Goal: Task Accomplishment & Management: Complete application form

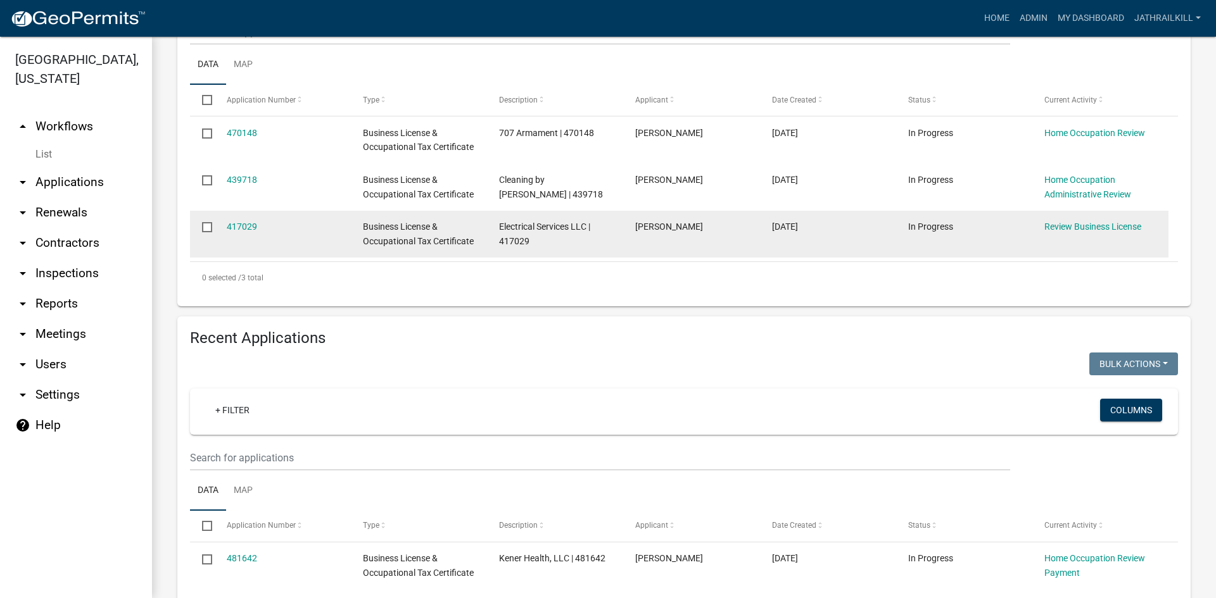
scroll to position [127, 0]
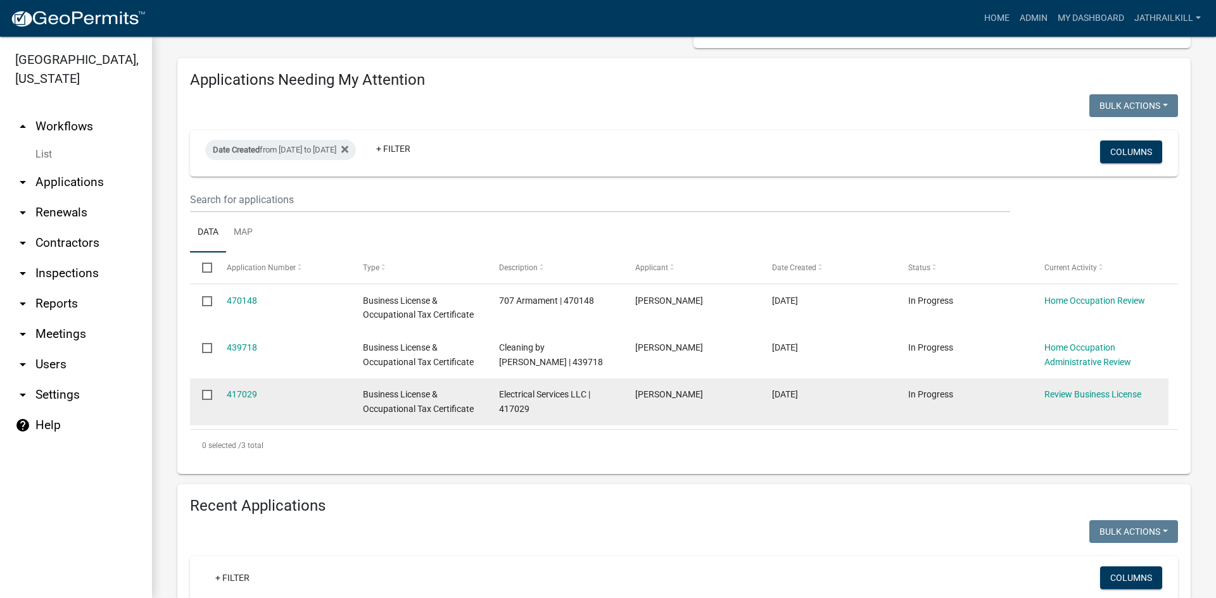
click at [209, 393] on input "checkbox" at bounding box center [206, 394] width 8 height 8
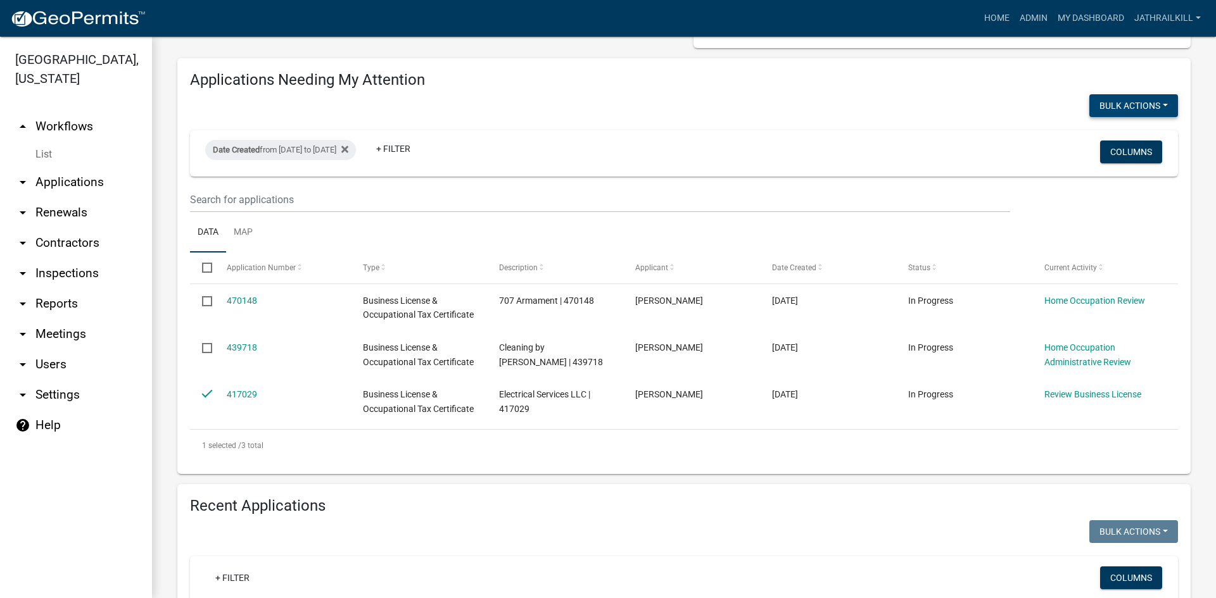
click at [1127, 101] on button "Bulk Actions" at bounding box center [1133, 105] width 89 height 23
click at [1114, 166] on button "Expire" at bounding box center [1126, 169] width 101 height 30
checkbox input "false"
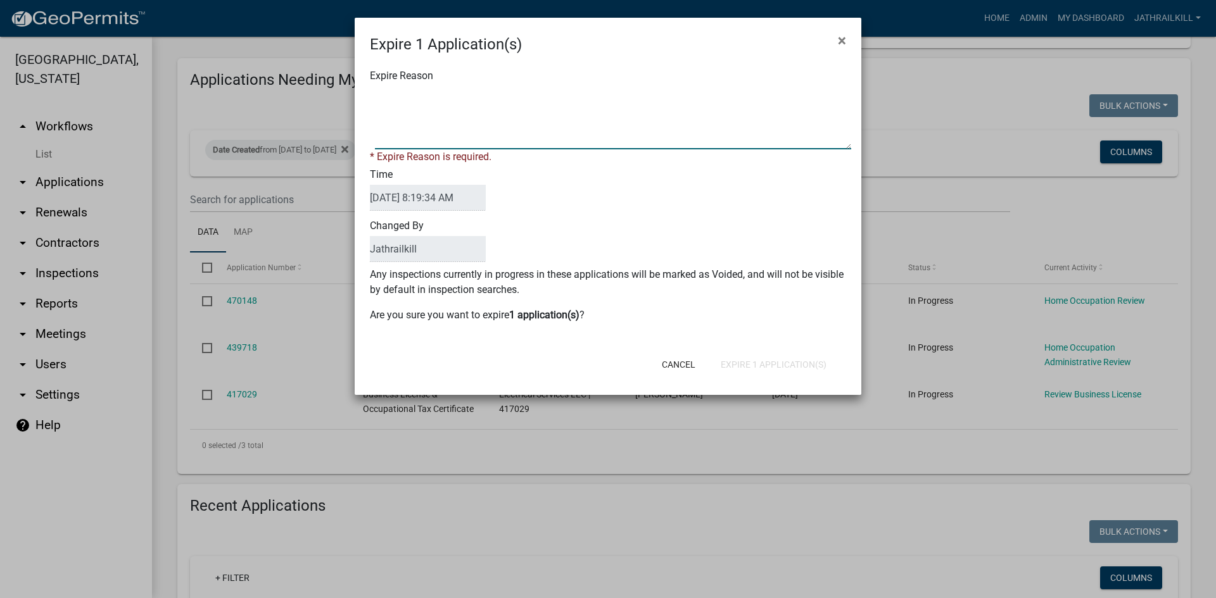
click at [474, 127] on textarea "Expire Reason" at bounding box center [613, 117] width 476 height 63
type textarea "Lack of Response and Action"
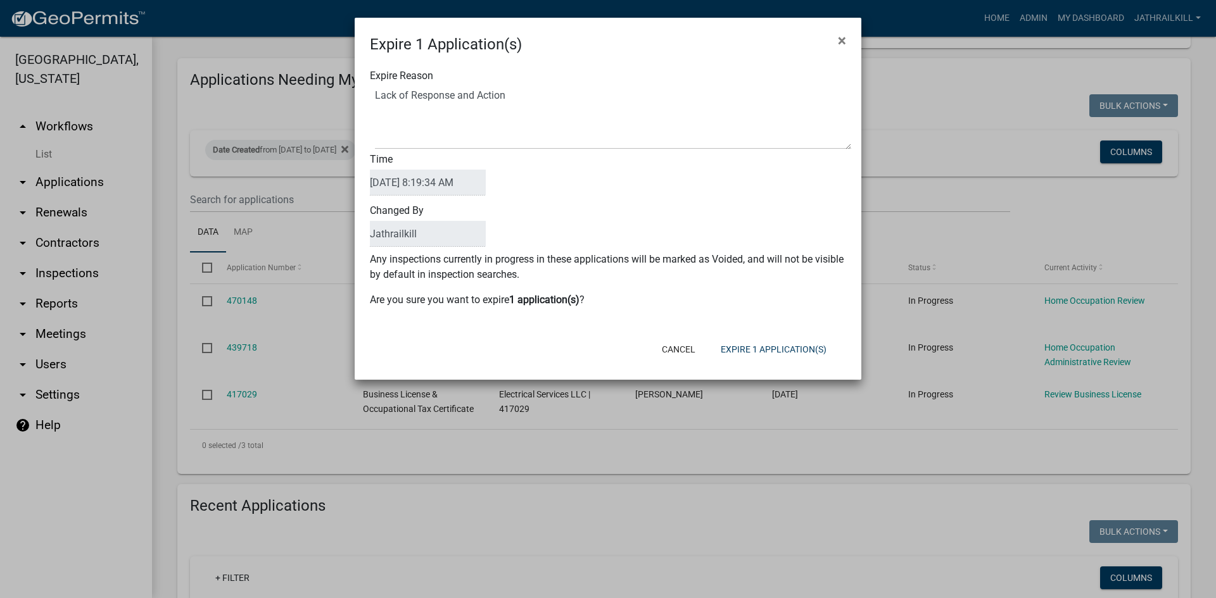
click at [443, 263] on div "Expire Reason Time [DATE] 8:19:34 AM Changed By Jathrailkill Any inspections cu…" at bounding box center [608, 194] width 506 height 277
click at [772, 348] on button "Expire 1 Application(s)" at bounding box center [773, 349] width 126 height 23
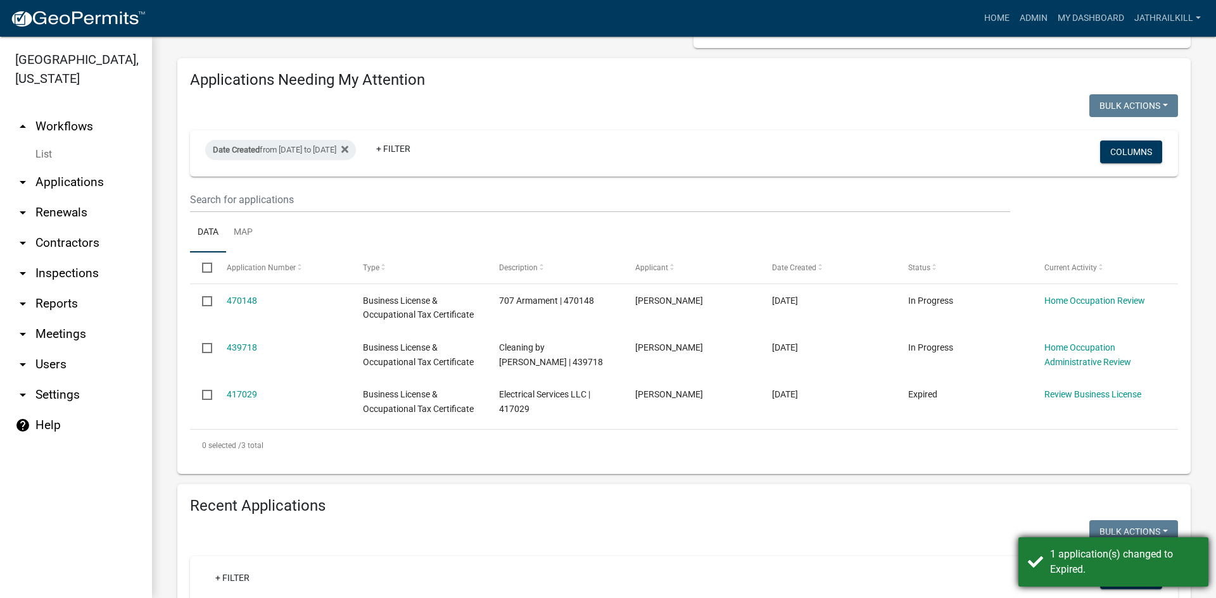
click at [1052, 562] on div "1 application(s) changed to Expired." at bounding box center [1124, 562] width 149 height 30
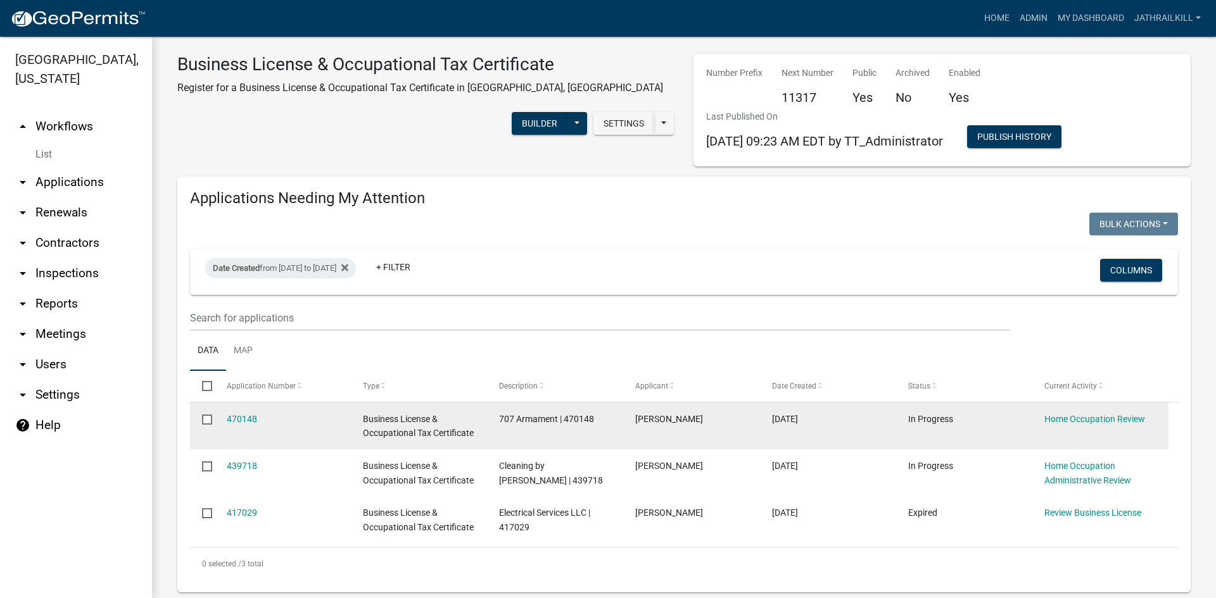
scroll to position [0, 0]
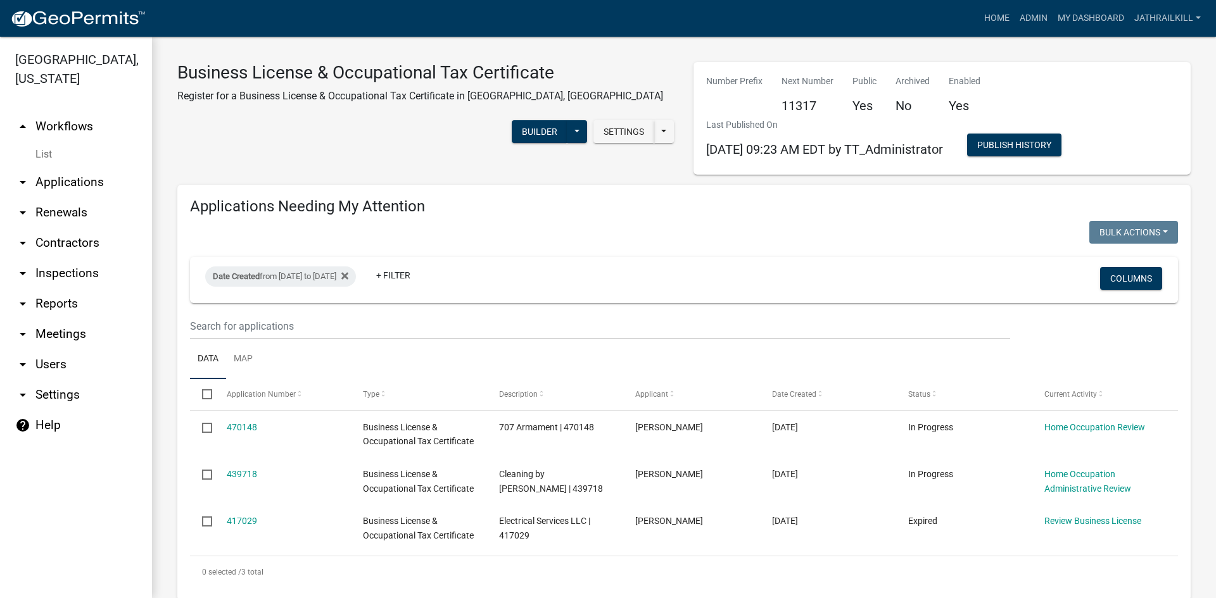
click at [76, 111] on link "arrow_drop_up Workflows" at bounding box center [76, 126] width 152 height 30
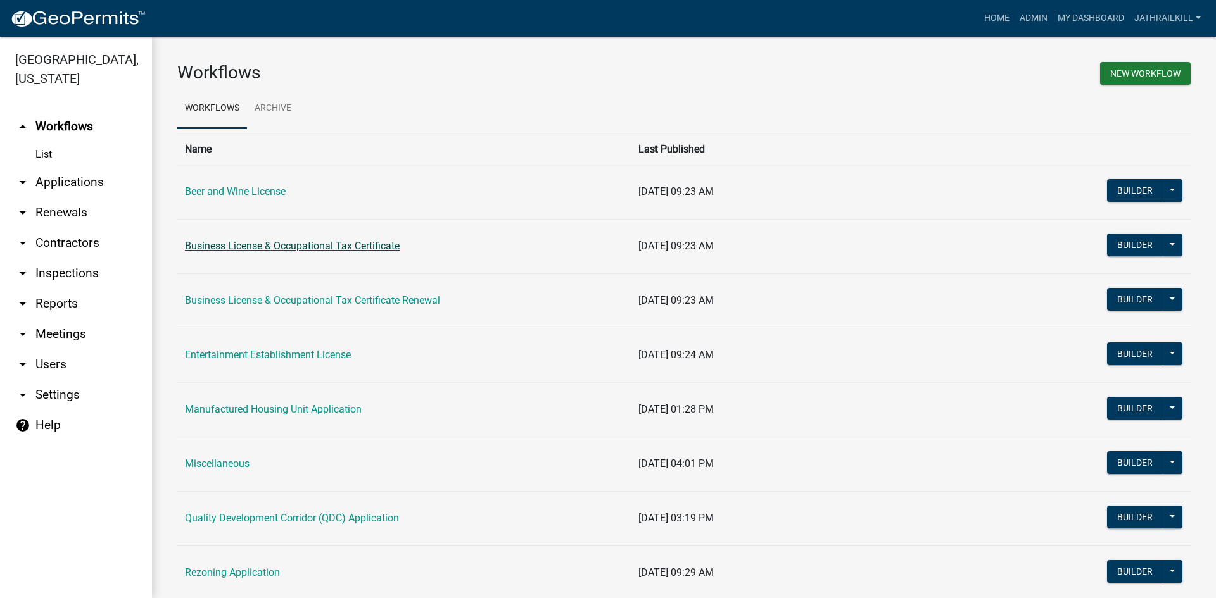
click at [280, 242] on link "Business License & Occupational Tax Certificate" at bounding box center [292, 246] width 215 height 12
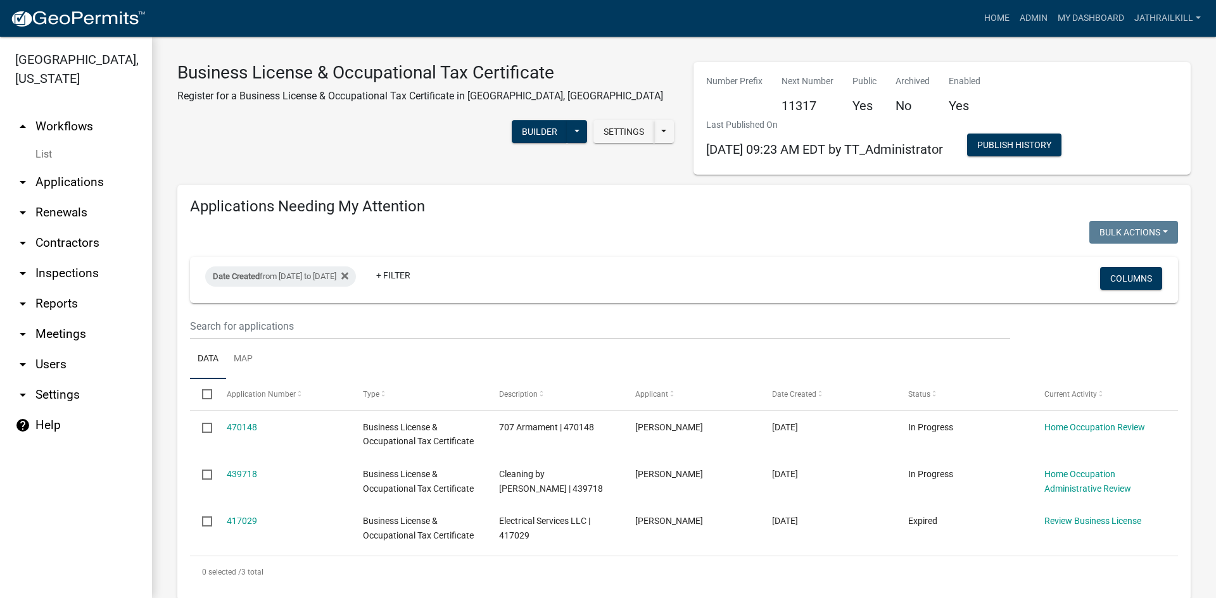
click at [685, 191] on div "Applications Needing My Attention Bulk Actions Void Expire Lock Withdraw Date C…" at bounding box center [683, 393] width 1013 height 416
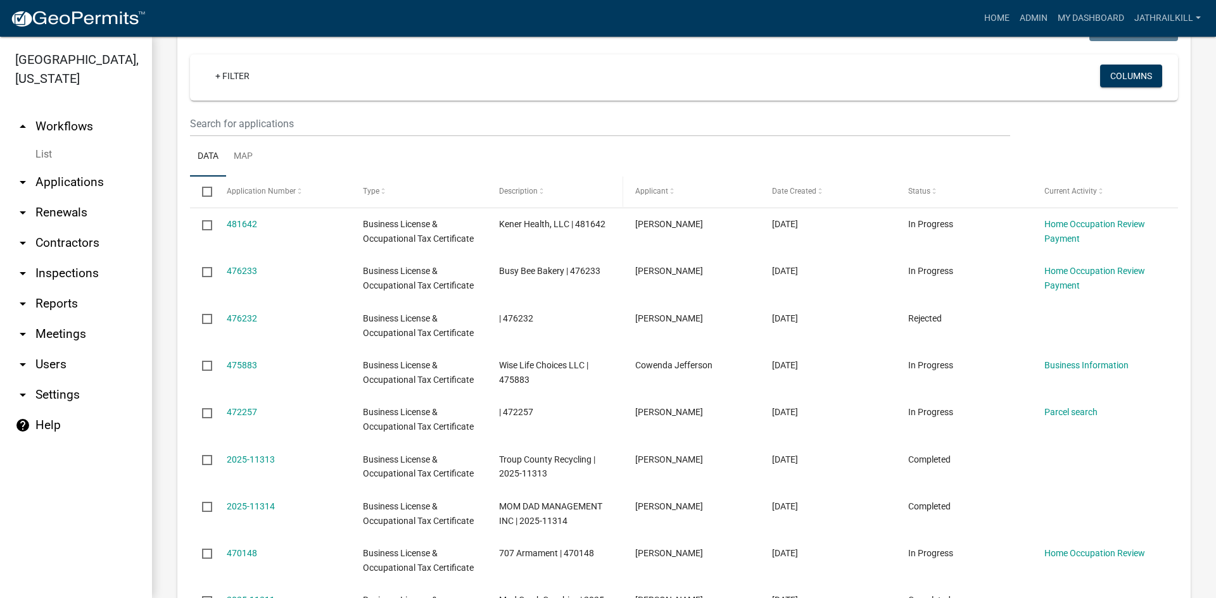
scroll to position [633, 0]
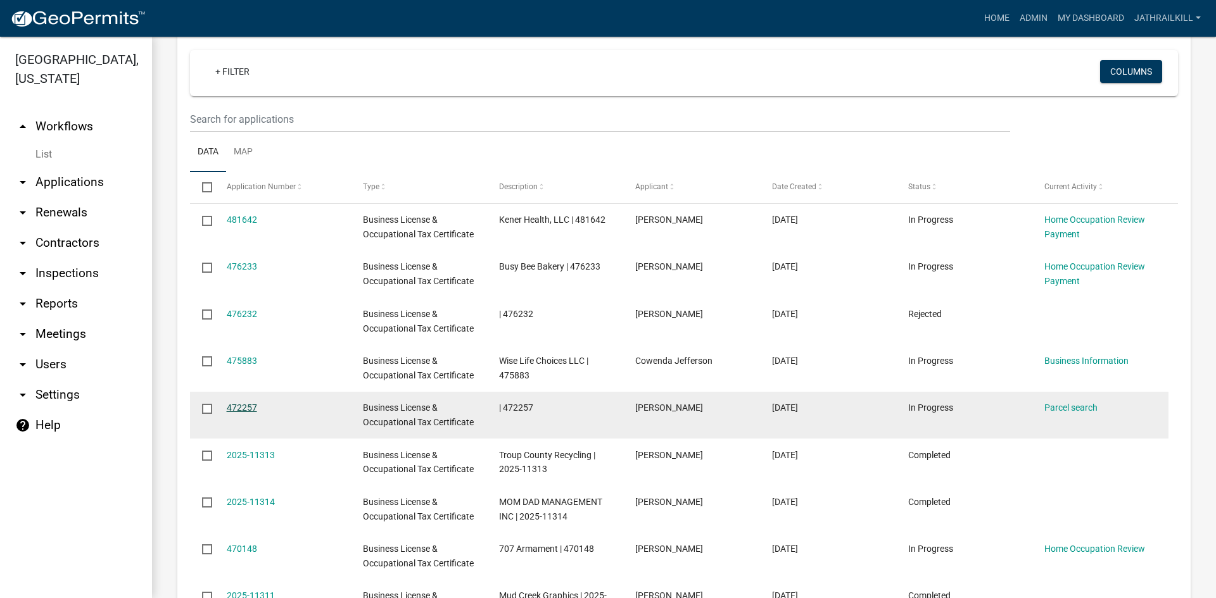
click at [254, 406] on link "472257" at bounding box center [242, 408] width 30 height 10
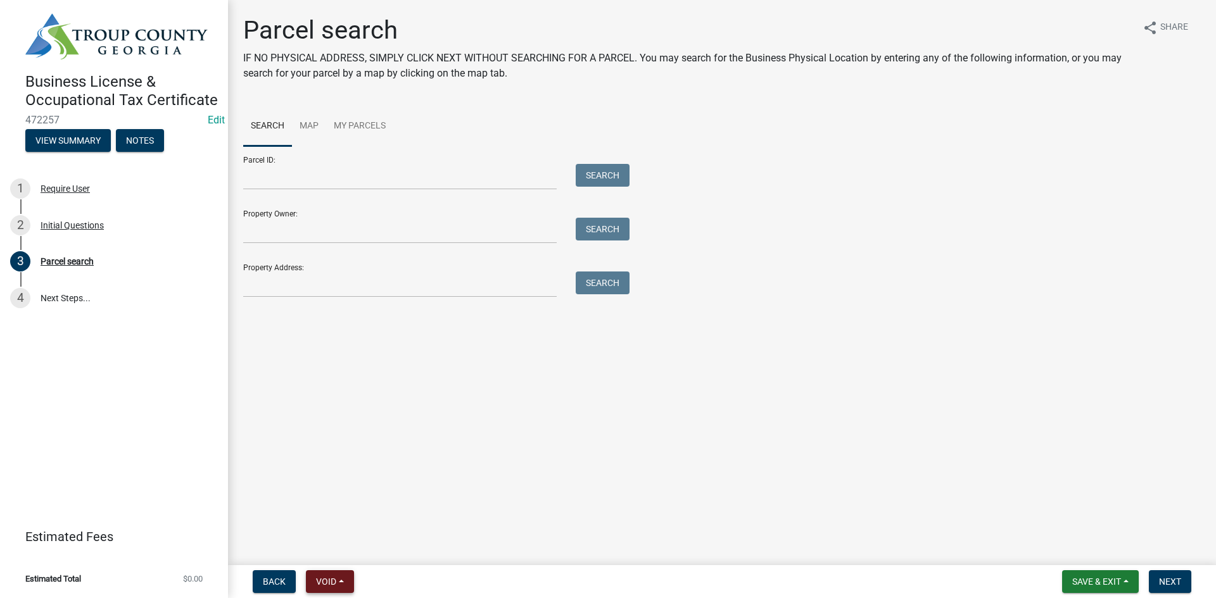
click at [336, 589] on button "Void" at bounding box center [330, 581] width 48 height 23
click at [337, 551] on button "Void" at bounding box center [356, 549] width 101 height 30
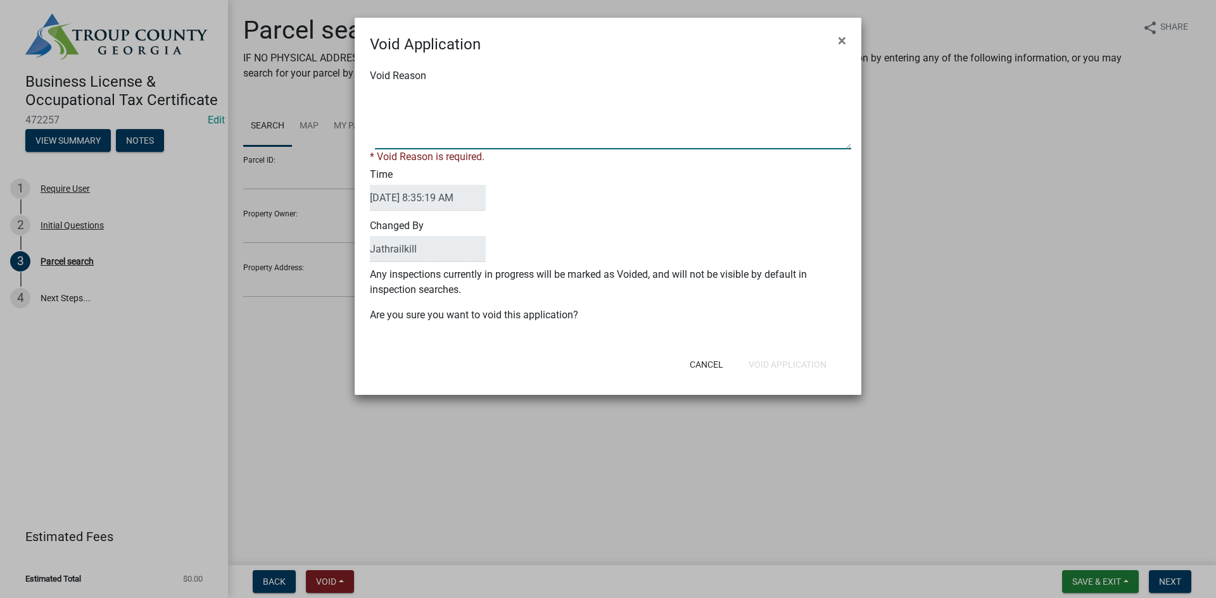
click at [501, 131] on textarea "Void Reason" at bounding box center [613, 117] width 476 height 63
type textarea "Incomplete Application"
click at [792, 369] on div "Void Application × Void Reason * Void Reason is required. Time [DATE] 8:35:19 A…" at bounding box center [608, 206] width 506 height 377
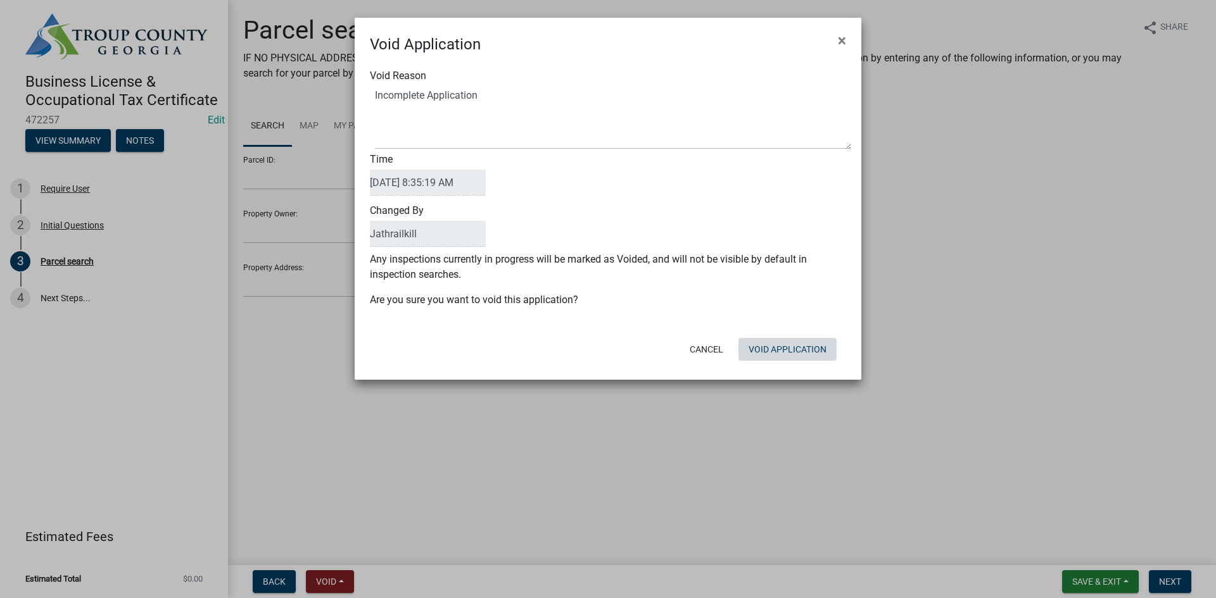
click at [805, 353] on button "Void Application" at bounding box center [787, 349] width 98 height 23
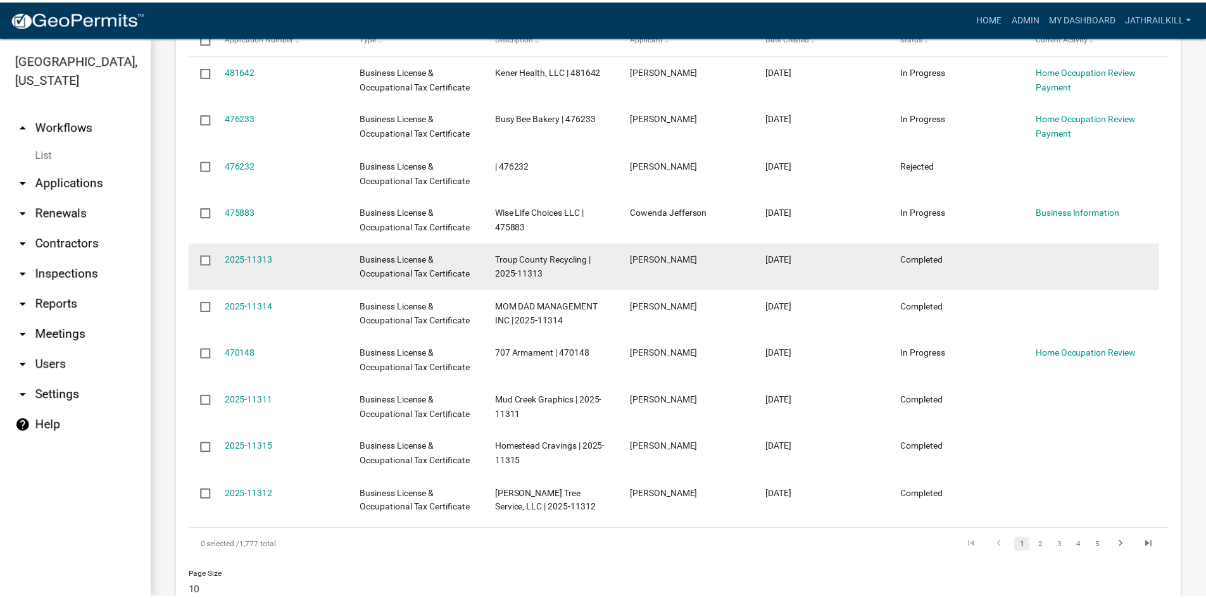
scroll to position [760, 0]
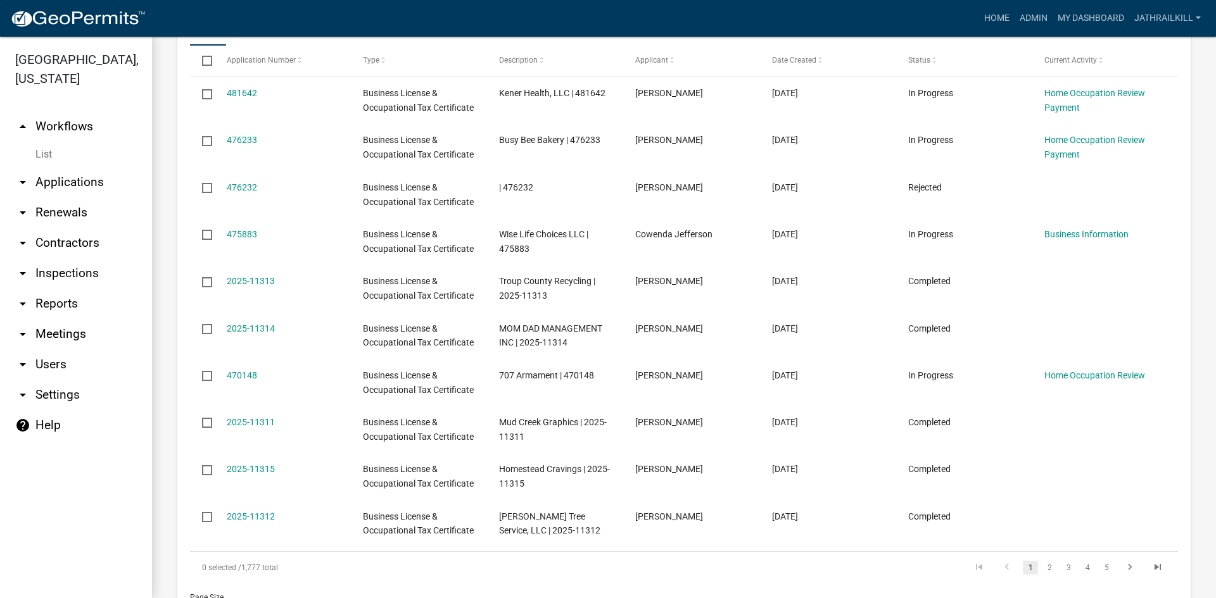
click at [250, 183] on link "476232" at bounding box center [242, 187] width 30 height 10
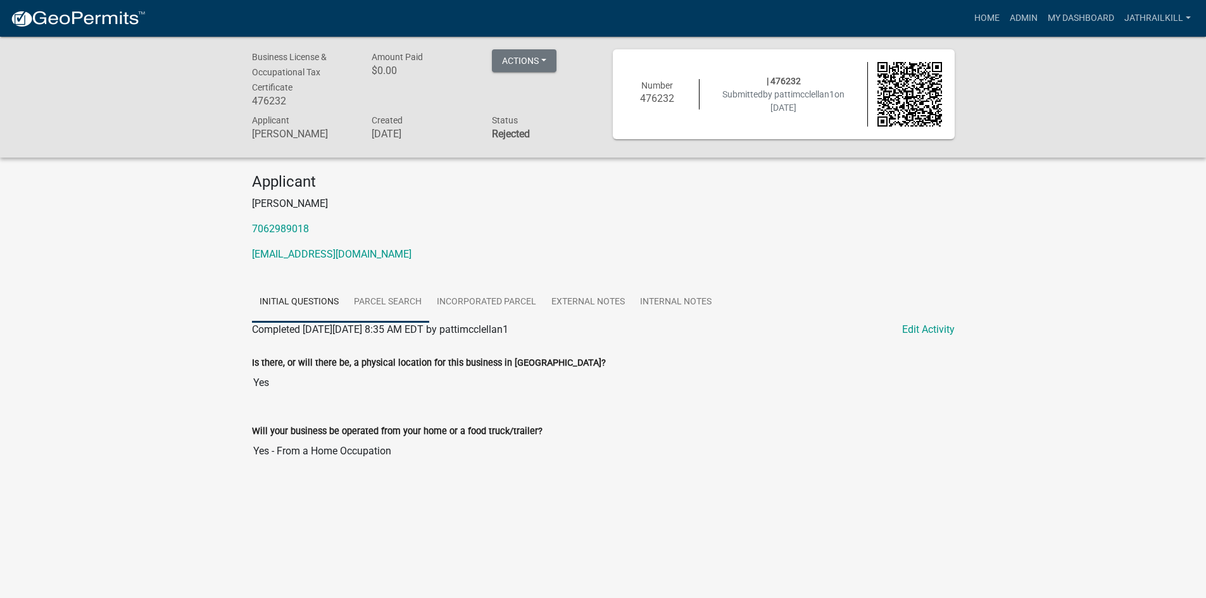
click at [384, 301] on link "Parcel search" at bounding box center [387, 302] width 83 height 41
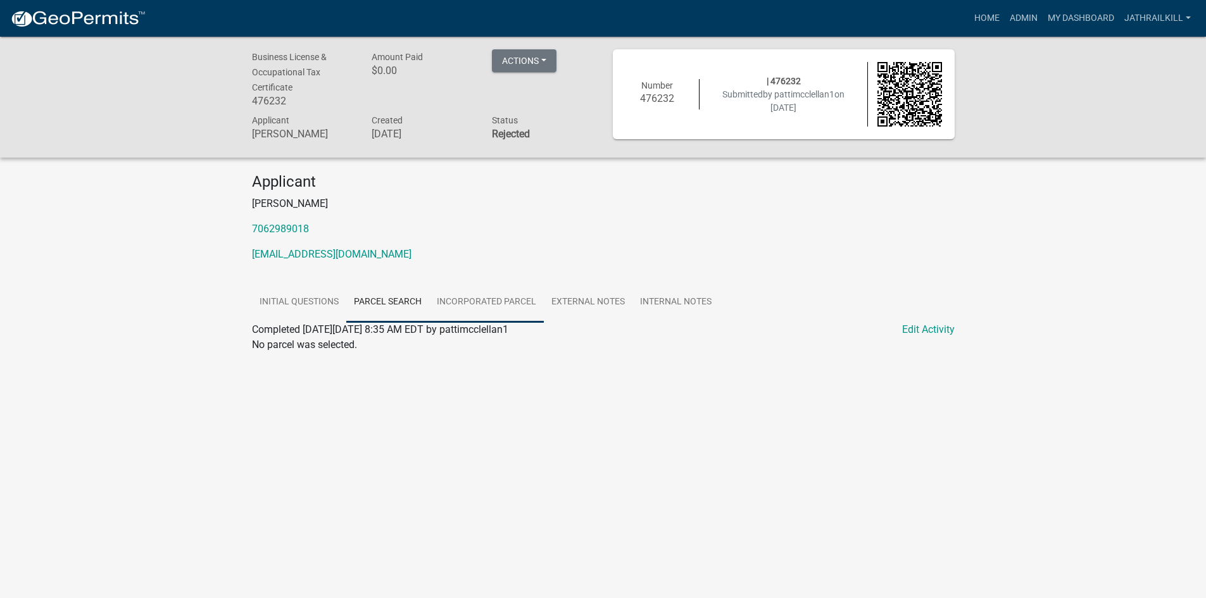
click at [493, 295] on link "Incorporated Parcel" at bounding box center [486, 302] width 115 height 41
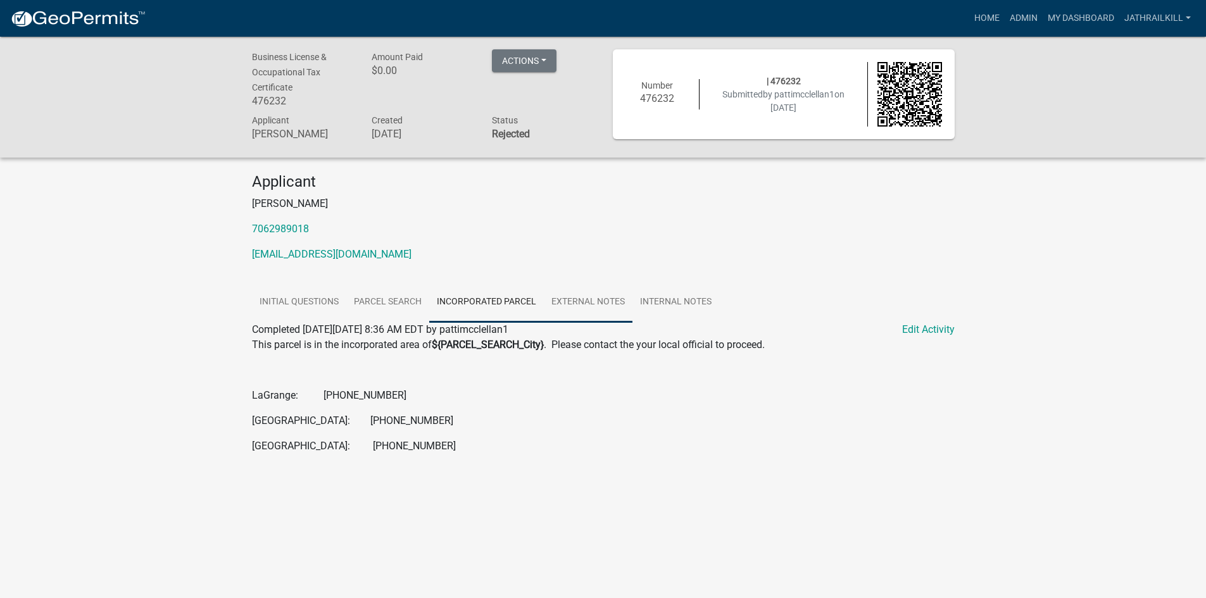
click at [601, 297] on link "External Notes" at bounding box center [588, 302] width 89 height 41
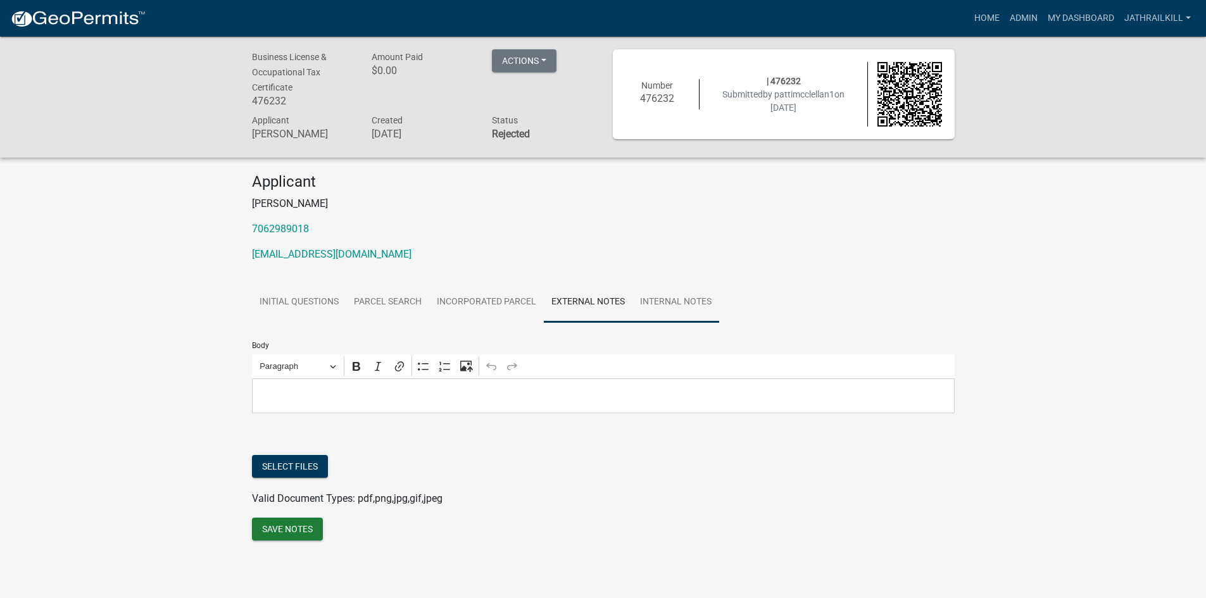
click at [681, 300] on link "Internal Notes" at bounding box center [675, 302] width 87 height 41
click at [534, 315] on link "Incorporated Parcel" at bounding box center [486, 302] width 115 height 41
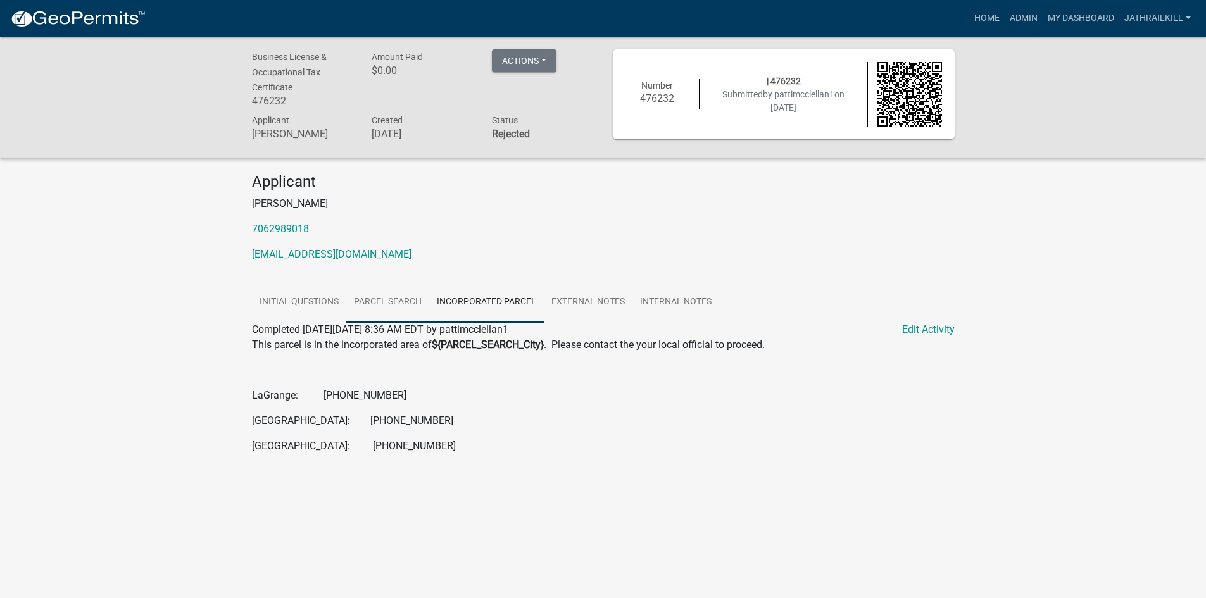
click at [418, 299] on link "Parcel search" at bounding box center [387, 302] width 83 height 41
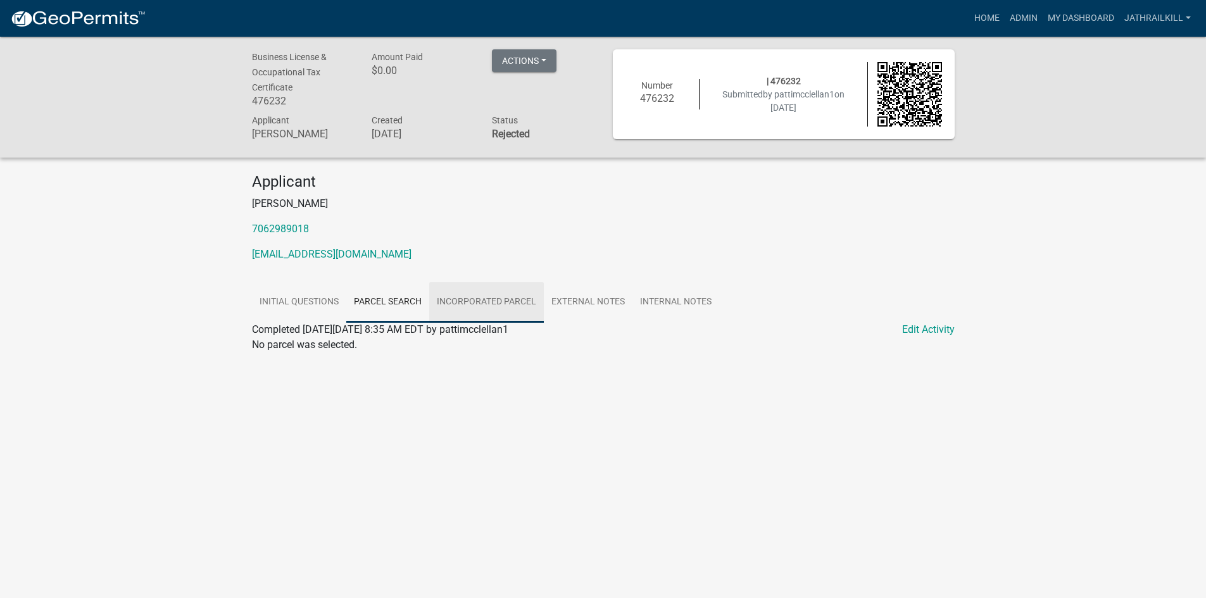
click at [462, 305] on link "Incorporated Parcel" at bounding box center [486, 302] width 115 height 41
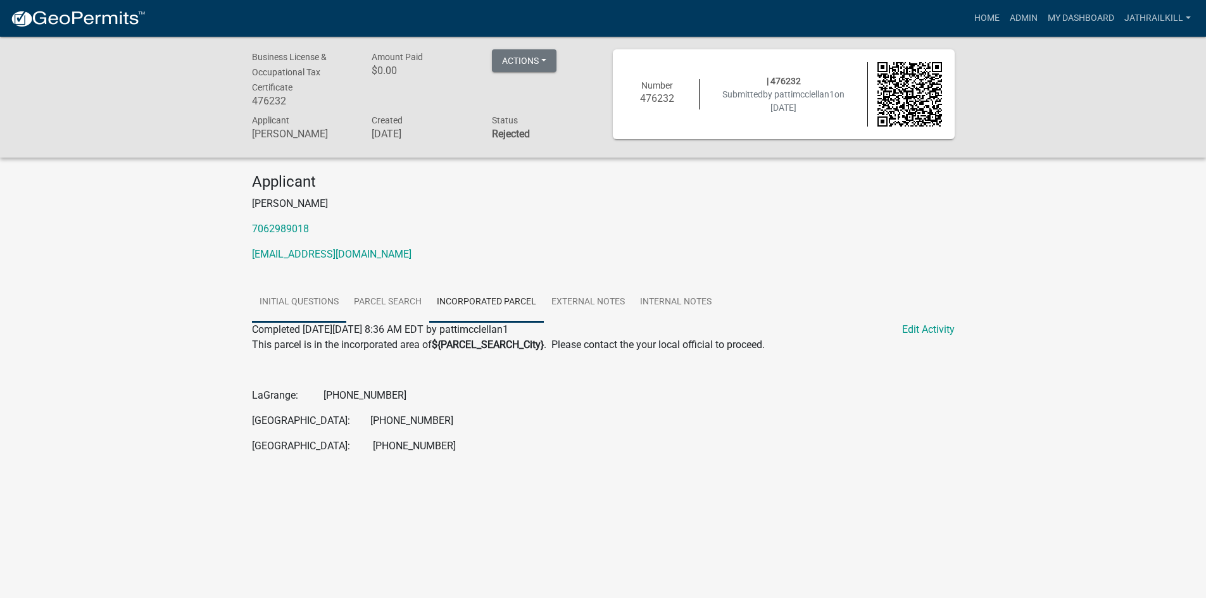
click at [294, 303] on link "Initial Questions" at bounding box center [299, 302] width 94 height 41
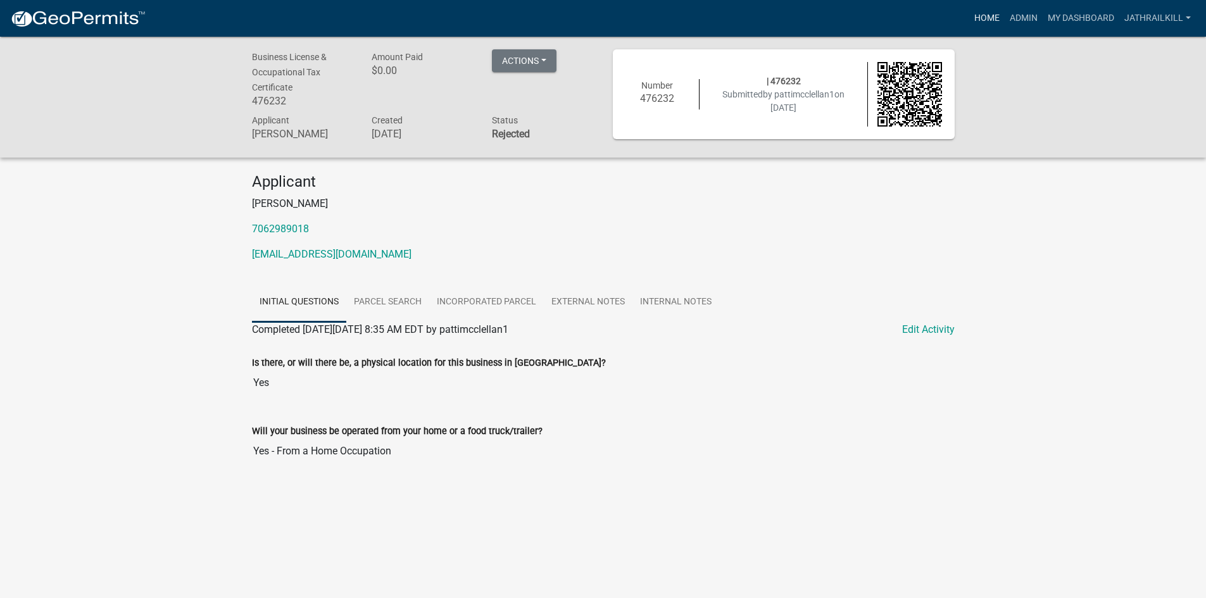
click at [993, 14] on link "Home" at bounding box center [986, 18] width 35 height 24
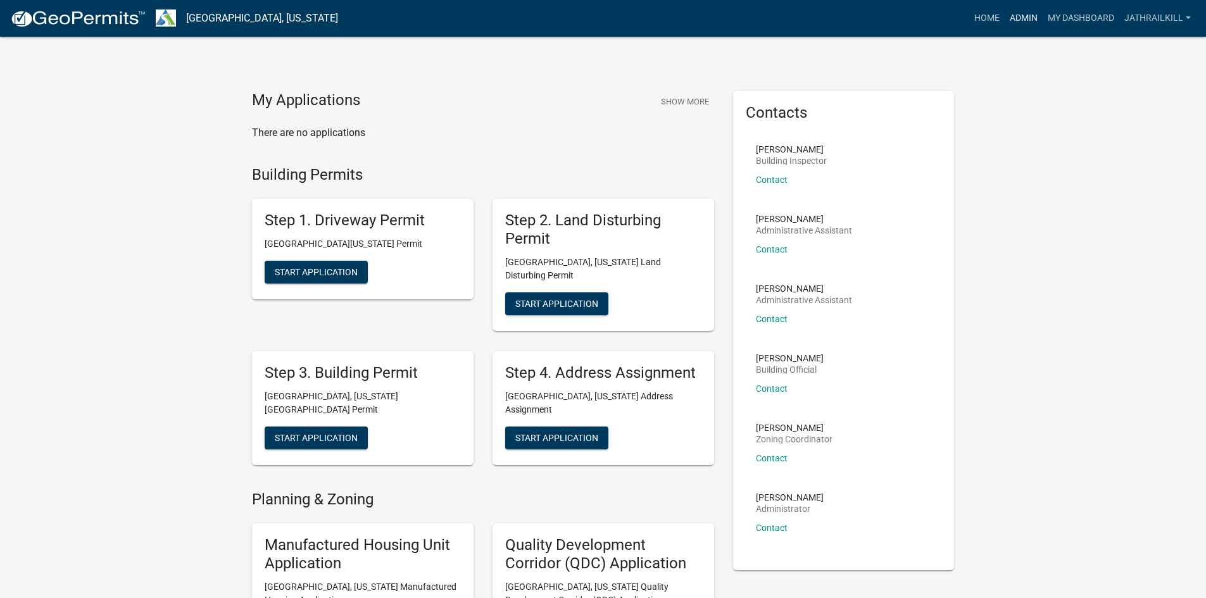
click at [1009, 15] on link "Admin" at bounding box center [1024, 18] width 38 height 24
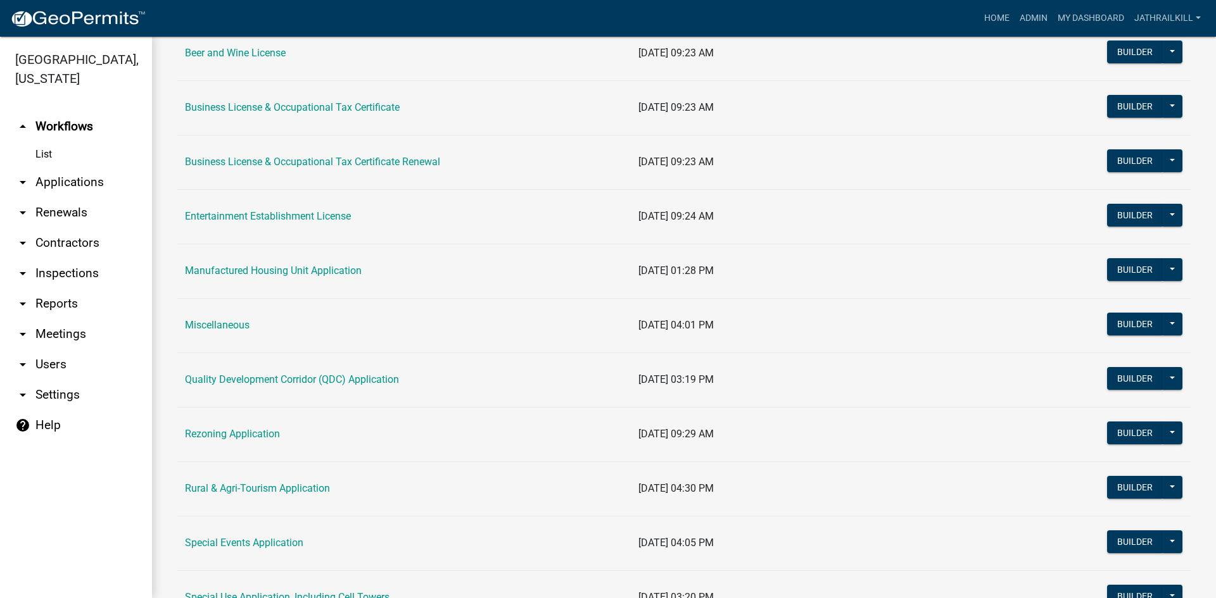
scroll to position [75, 0]
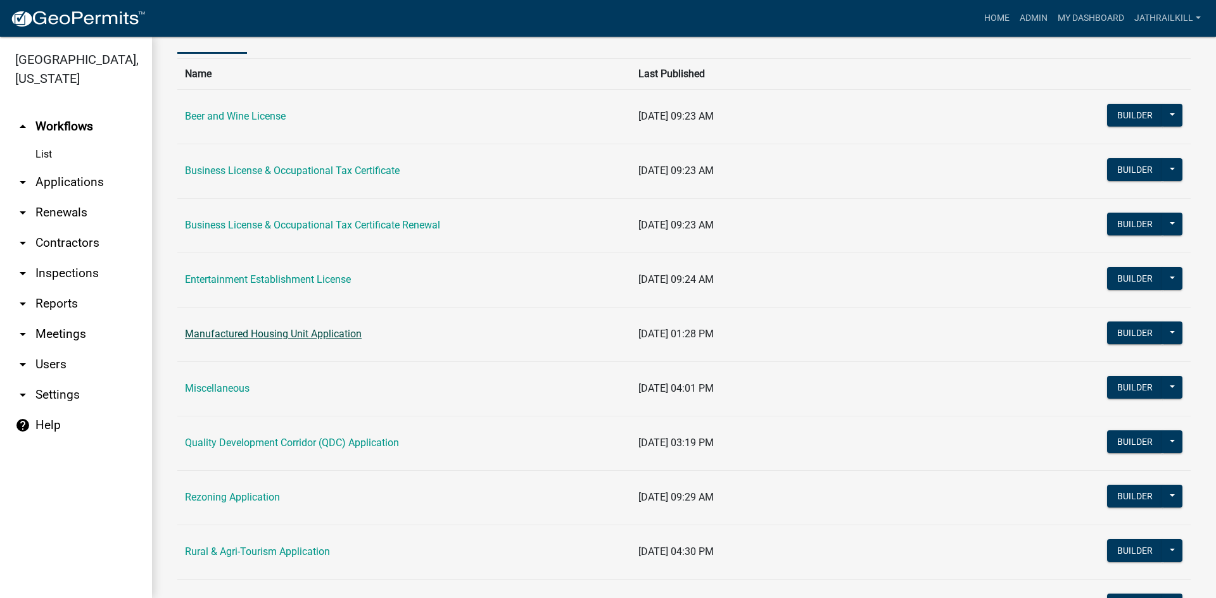
click at [308, 340] on link "Manufactured Housing Unit Application" at bounding box center [273, 334] width 177 height 12
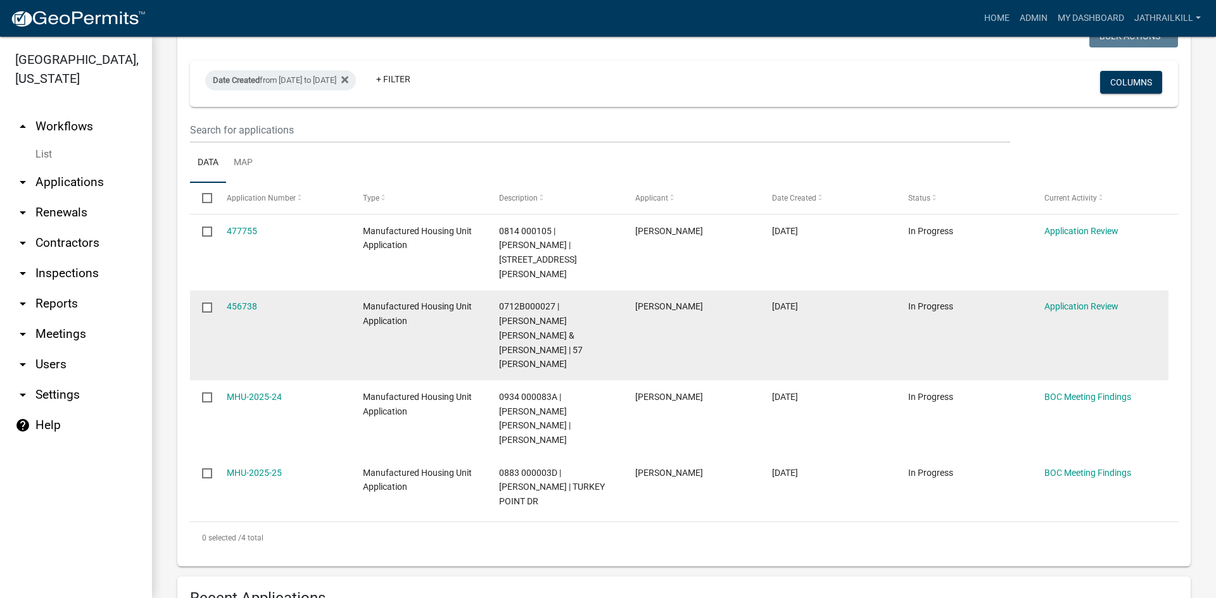
scroll to position [190, 0]
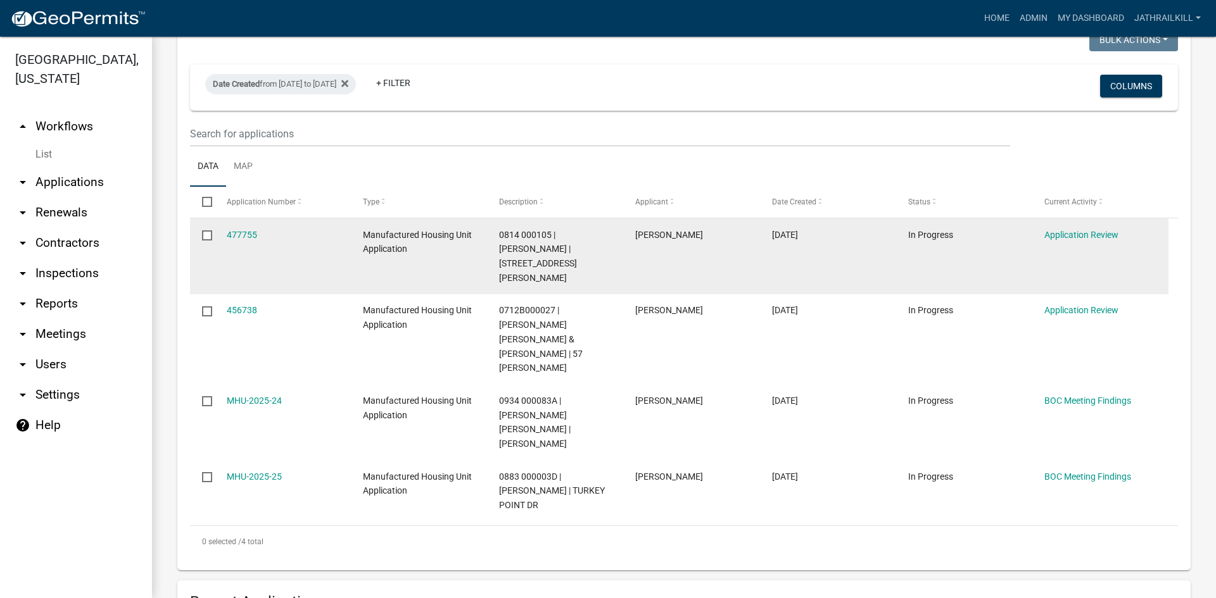
click at [1071, 229] on datatable-body-cell "Application Review" at bounding box center [1100, 256] width 136 height 76
click at [1072, 236] on link "Application Review" at bounding box center [1081, 235] width 74 height 10
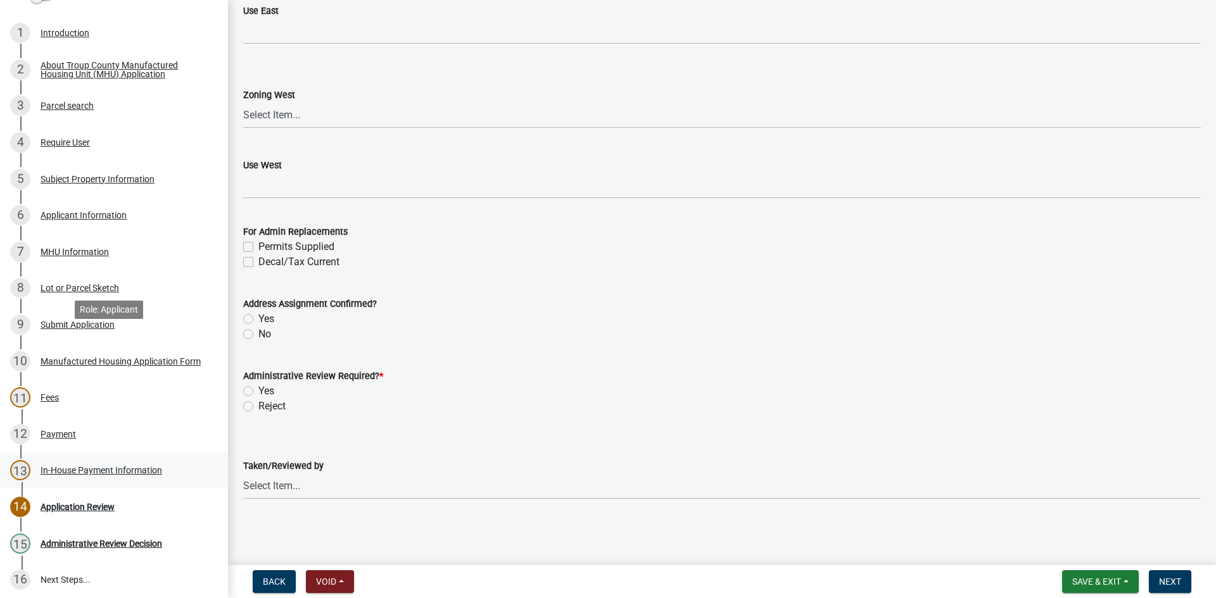
scroll to position [296, 0]
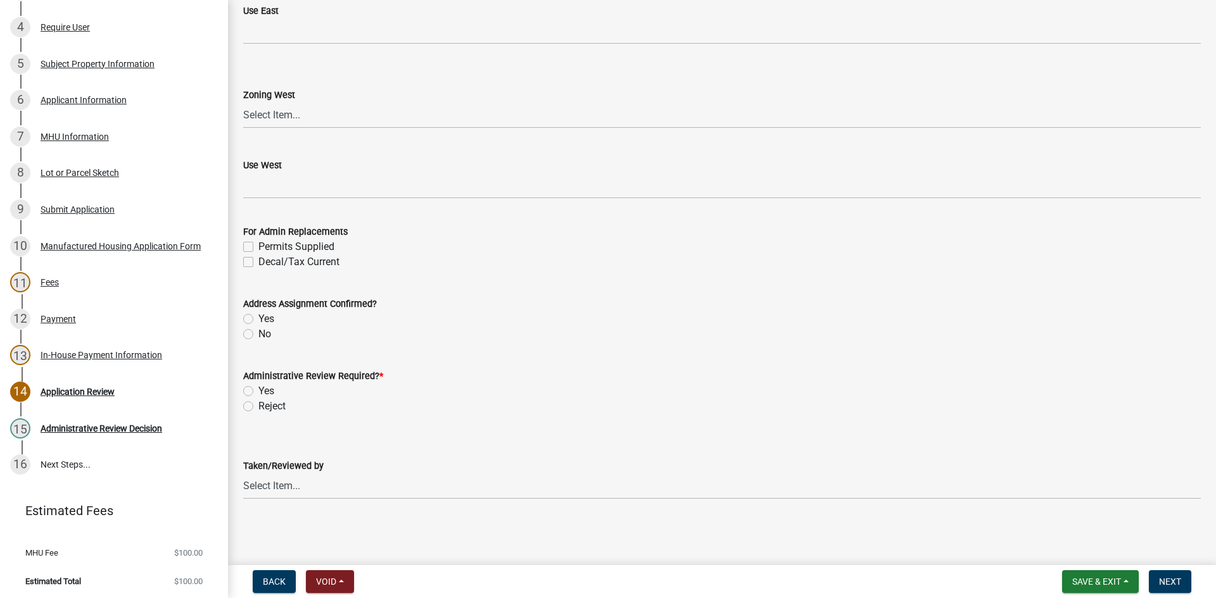
drag, startPoint x: 248, startPoint y: 393, endPoint x: 266, endPoint y: 384, distance: 20.1
click at [258, 392] on label "Yes" at bounding box center [266, 391] width 16 height 15
click at [258, 392] on input "Yes" at bounding box center [262, 388] width 8 height 8
radio input "true"
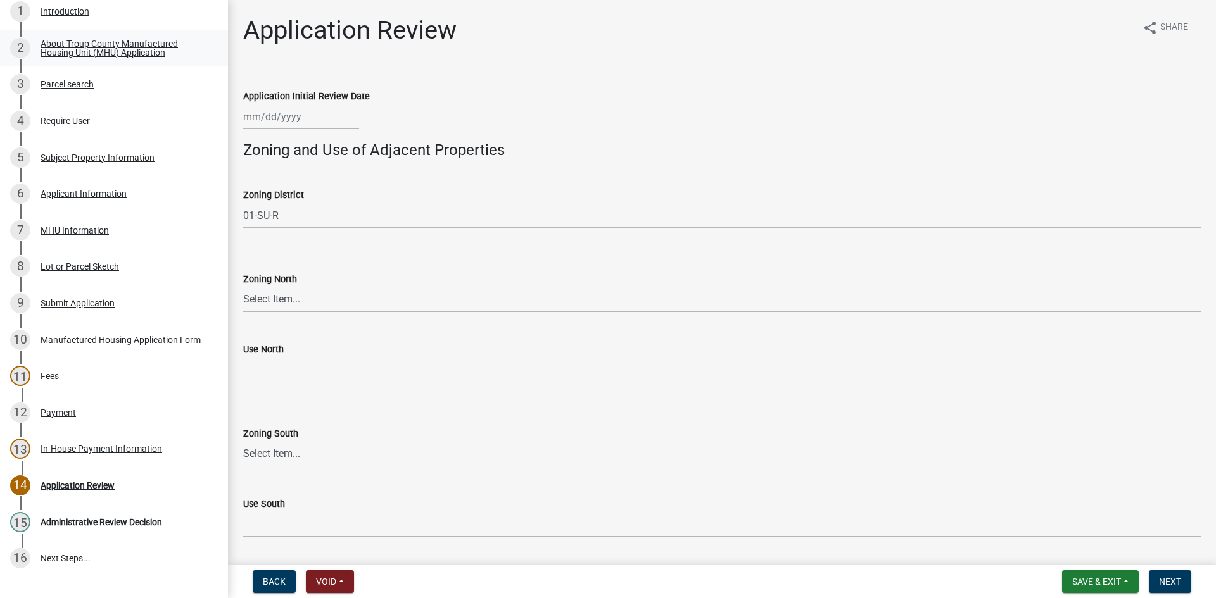
scroll to position [43, 0]
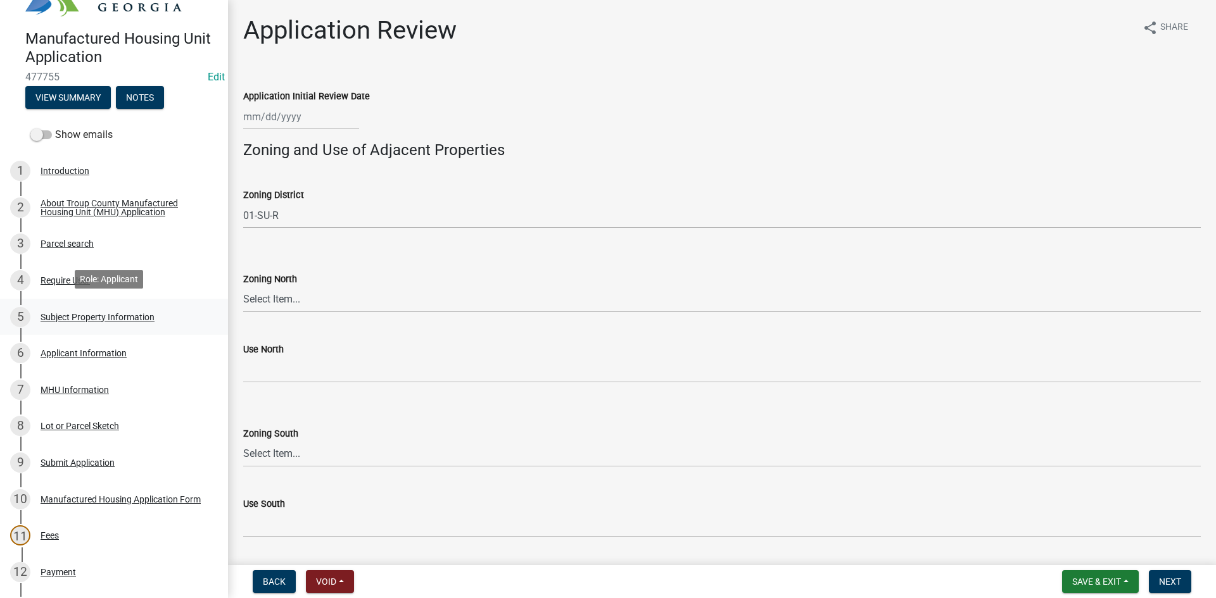
click at [101, 313] on div "Subject Property Information" at bounding box center [98, 317] width 114 height 9
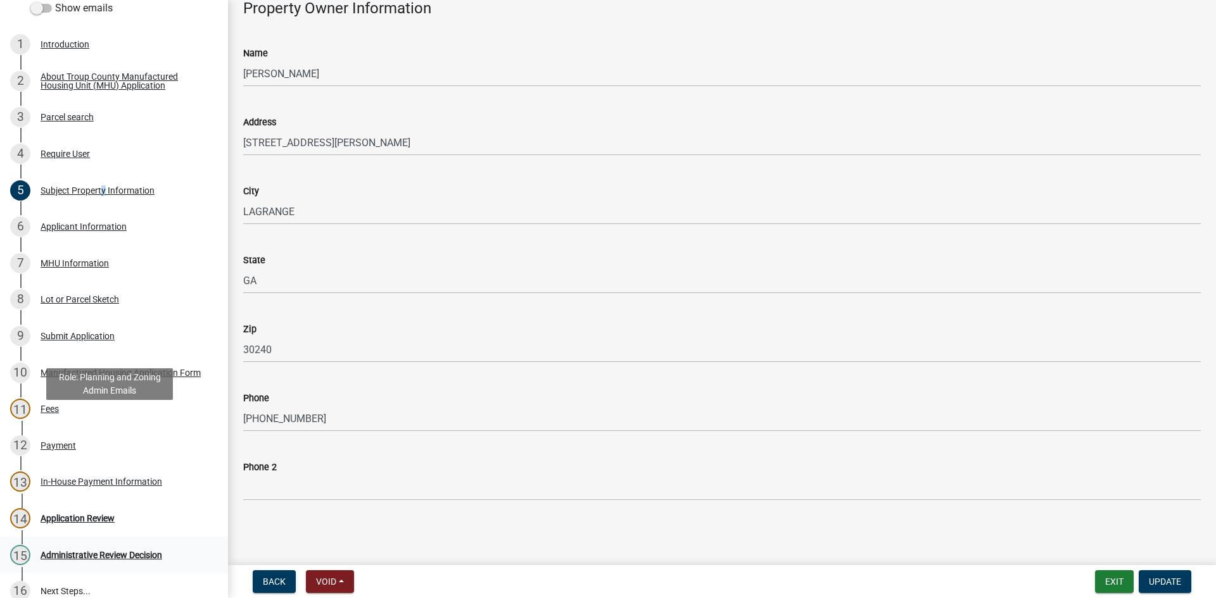
scroll to position [296, 0]
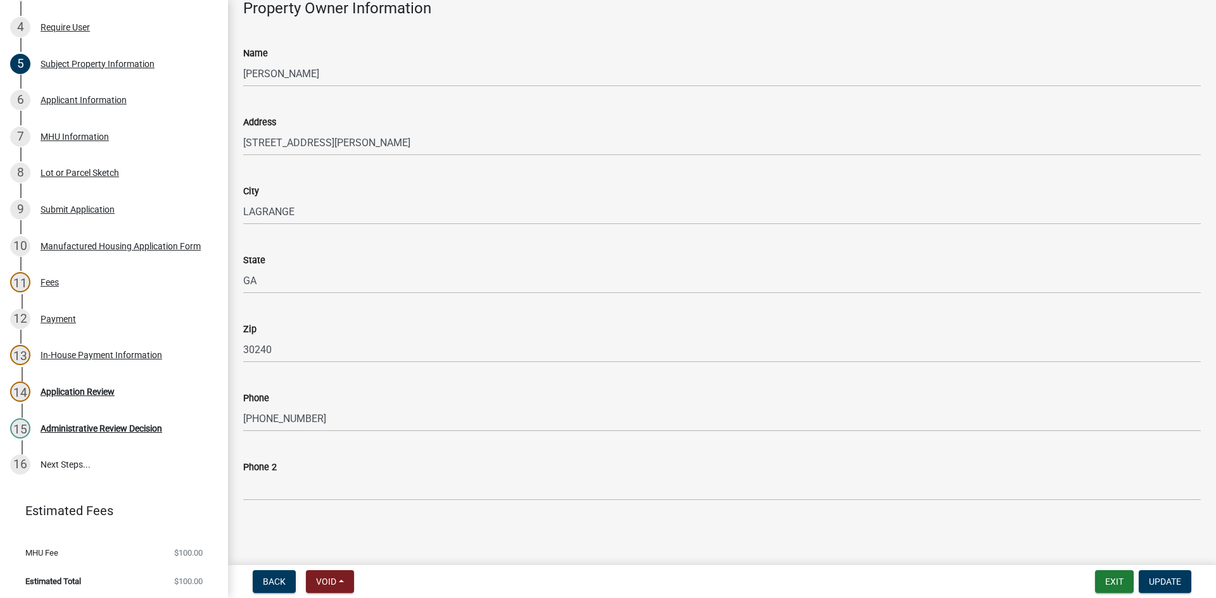
click at [1150, 562] on wm-app "Manufactured Housing Unit Application 477755 Edit View Summary Notes Show email…" at bounding box center [608, 299] width 1216 height 598
click at [1181, 583] on button "Update" at bounding box center [1164, 581] width 53 height 23
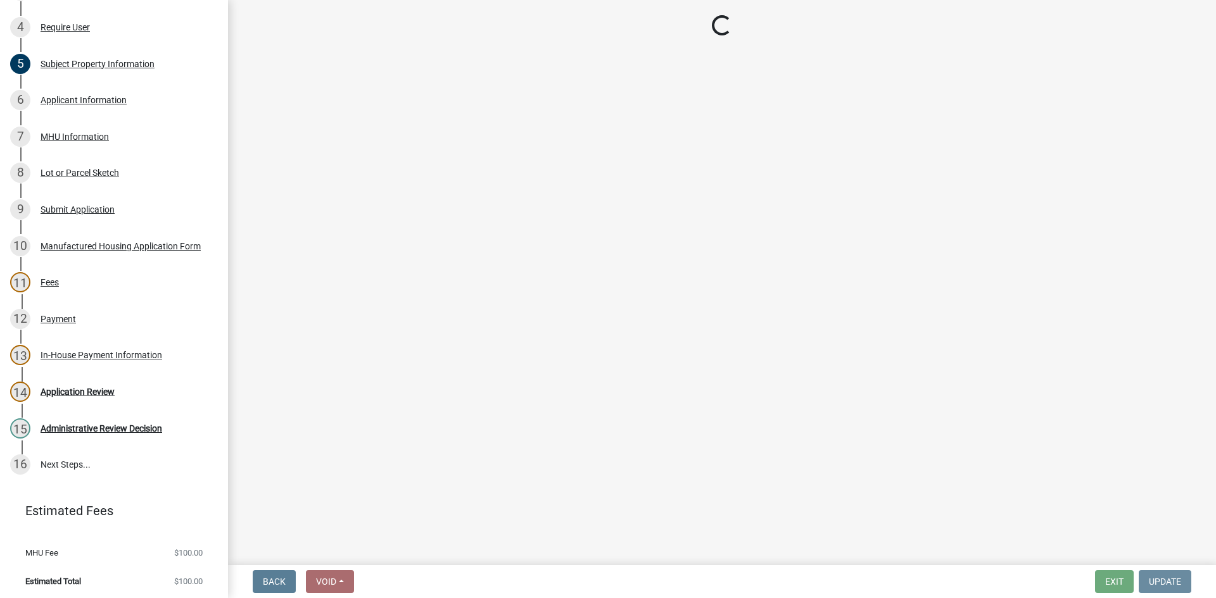
scroll to position [0, 0]
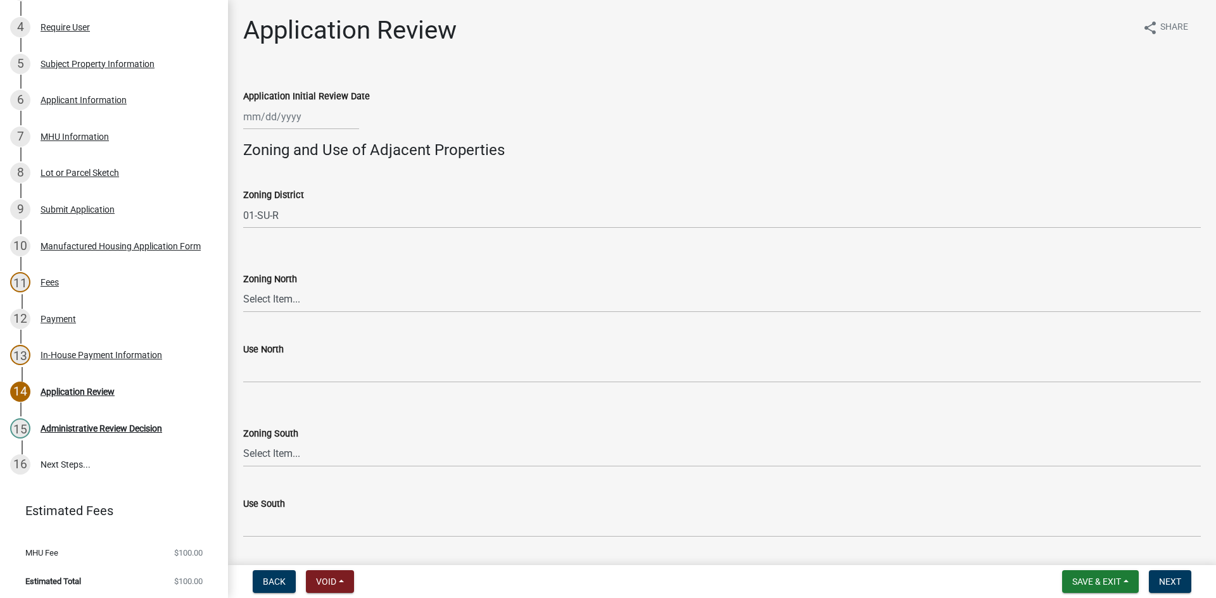
click at [279, 119] on div at bounding box center [301, 117] width 116 height 26
select select "9"
select select "2025"
click at [279, 244] on div "23" at bounding box center [276, 245] width 20 height 20
type input "[DATE]"
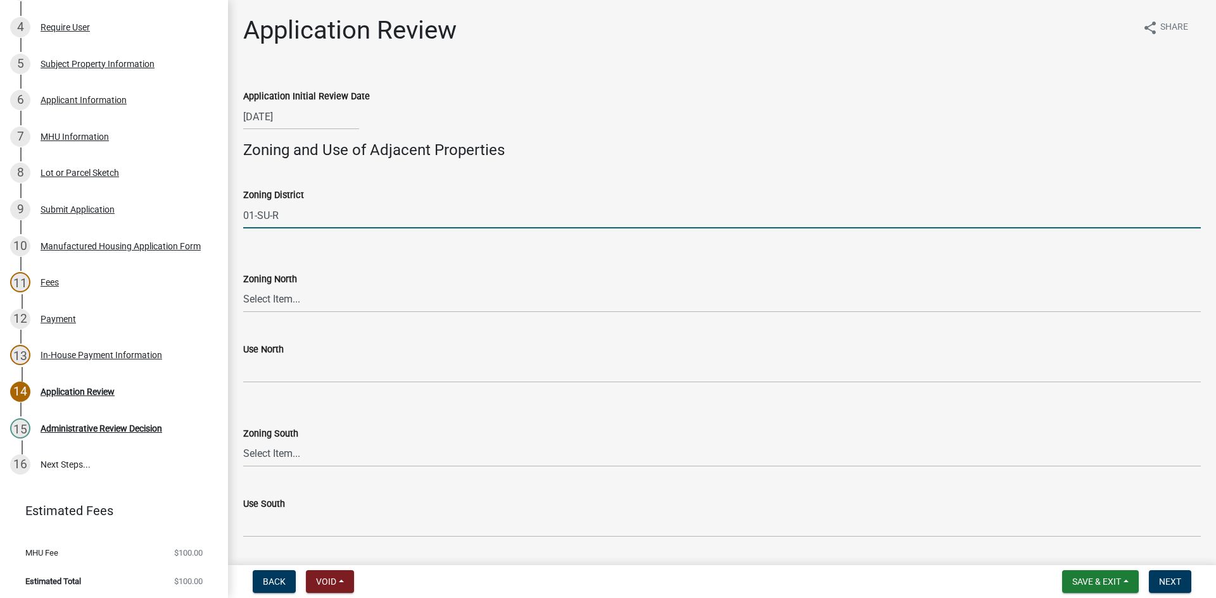
click at [279, 208] on input "01-SU-R" at bounding box center [721, 216] width 957 height 26
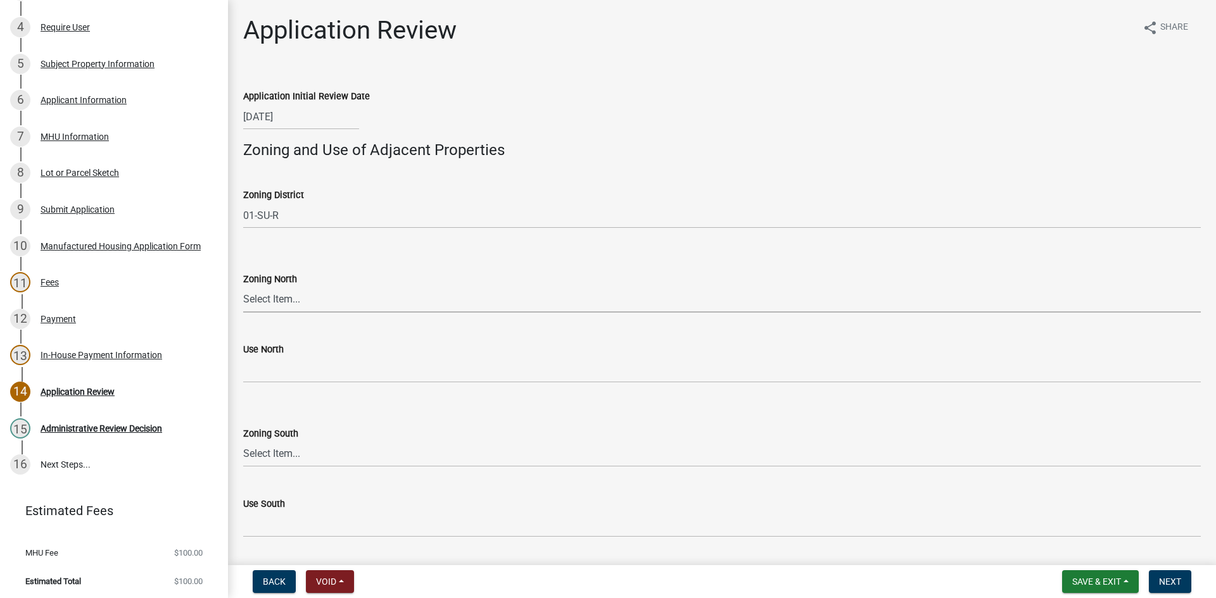
click at [311, 291] on select "Select Item... 01-AG 01-AGR 01-HC 01-HI 01-LC 01-LI 01-LR 01-SD-MH 01-SU-VL 01-…" at bounding box center [721, 300] width 957 height 26
click at [243, 287] on select "Select Item... 01-AG 01-AGR 01-HC 01-HI 01-LC 01-LI 01-LR 01-SD-MH 01-SU-VL 01-…" at bounding box center [721, 300] width 957 height 26
select select "fd82bd28-0679-4057-be8a-2f422aabe3cb"
click at [267, 287] on select "Select Item... 01-AG 01-AGR 01-HC 01-HI 01-LC 01-LI 01-LR 01-SD-MH 01-SU-VL 01-…" at bounding box center [721, 300] width 957 height 26
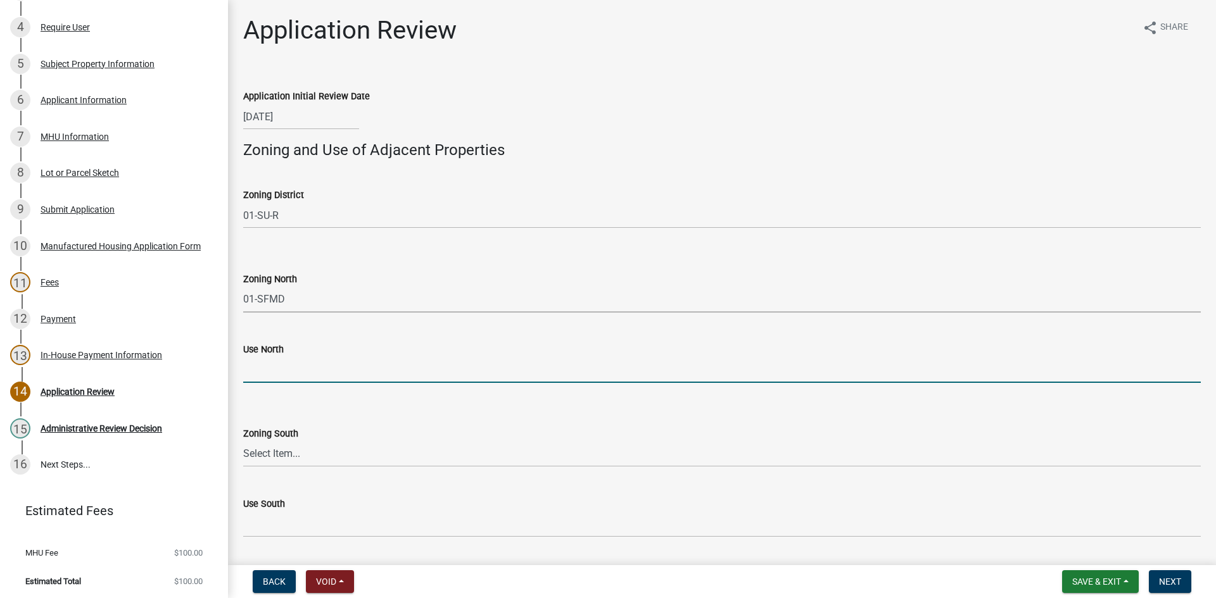
click at [296, 374] on input "Use North" at bounding box center [721, 370] width 957 height 26
type input "Residential"
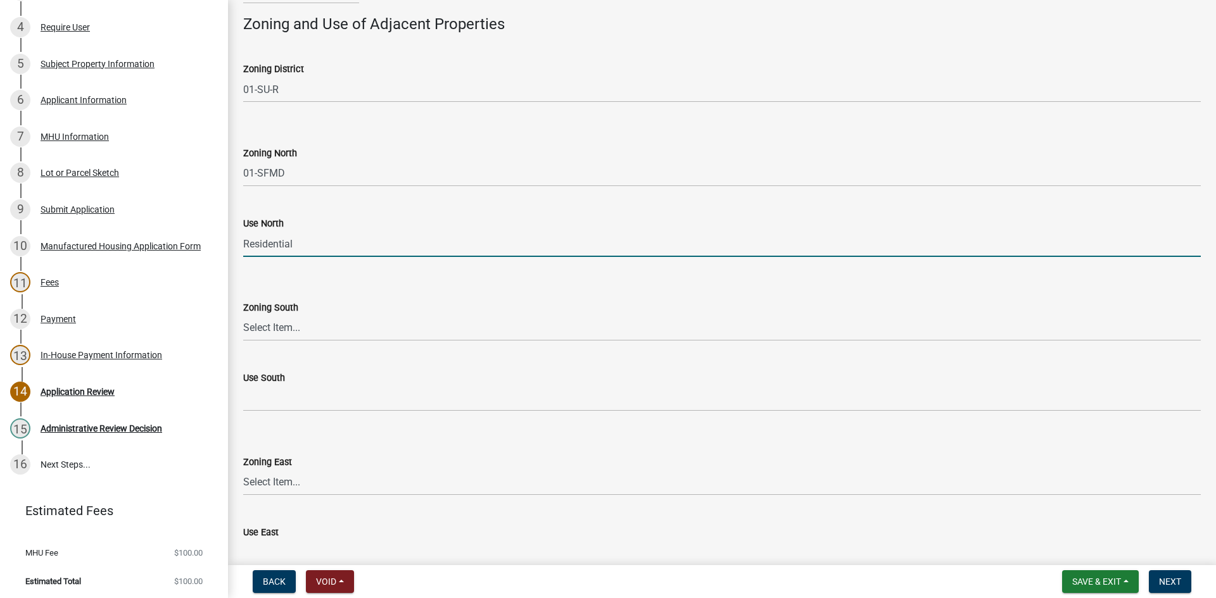
scroll to position [127, 0]
click at [296, 328] on select "Select Item... 01-AG 01-AGR 01-HC 01-HI 01-LC 01-LI 01-LR 01-SD-MH 01-SU-VL 01-…" at bounding box center [721, 328] width 957 height 26
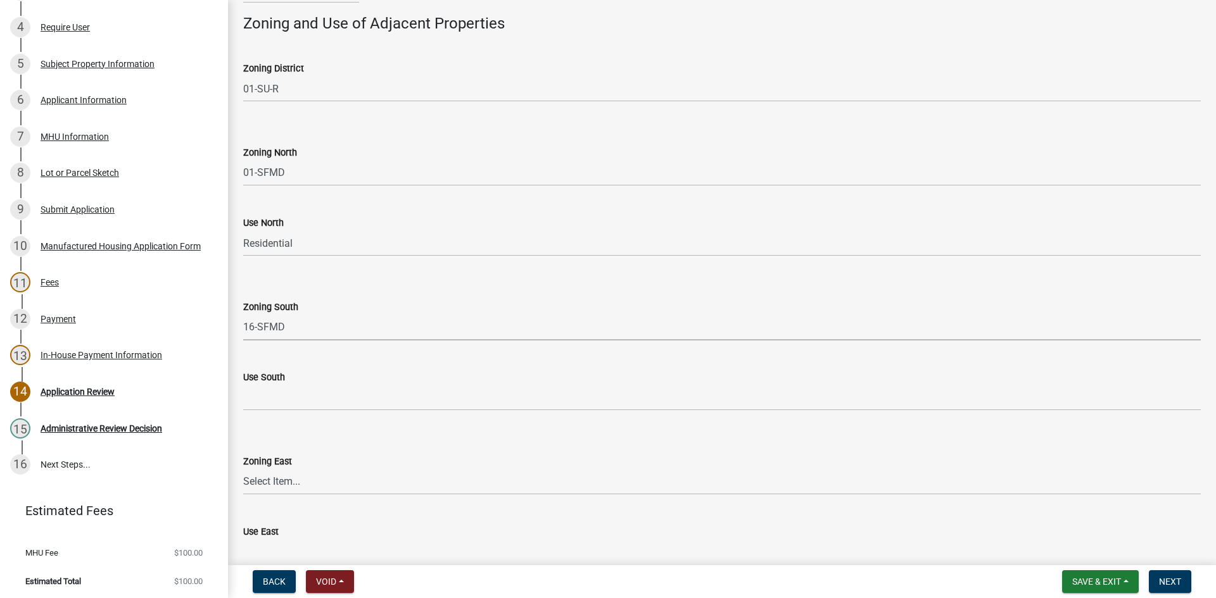
click at [243, 315] on select "Select Item... 01-AG 01-AGR 01-HC 01-HI 01-LC 01-LI 01-LR 01-SD-MH 01-SU-VL 01-…" at bounding box center [721, 328] width 957 height 26
select select "f2c204a9-974d-4bc7-85d2-ac4a7cd6fb67"
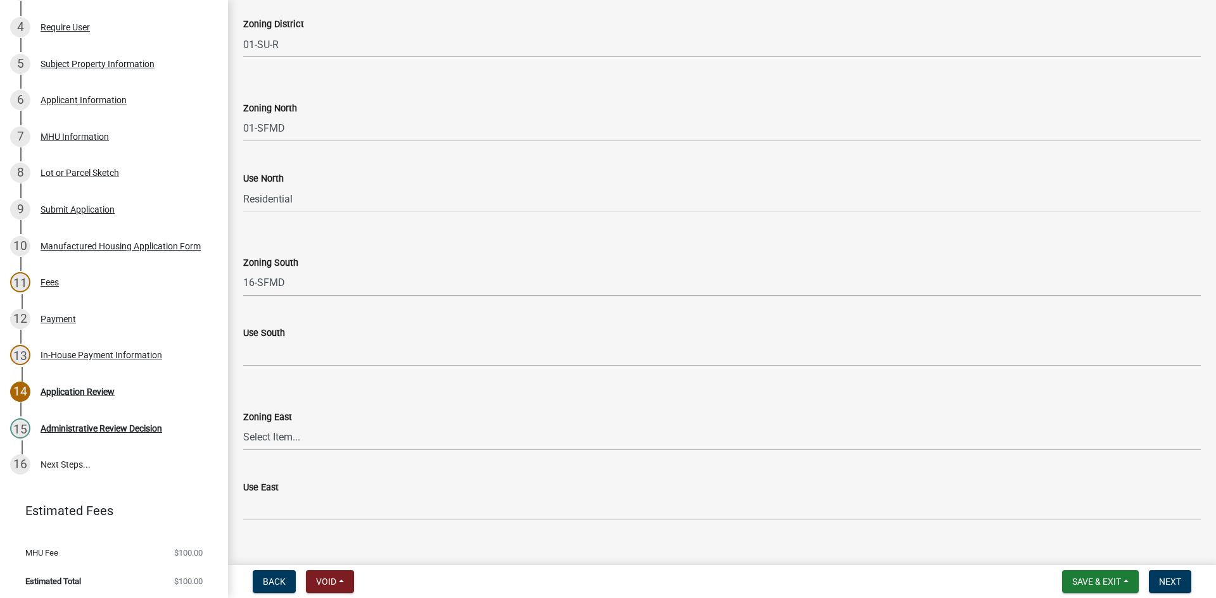
scroll to position [190, 0]
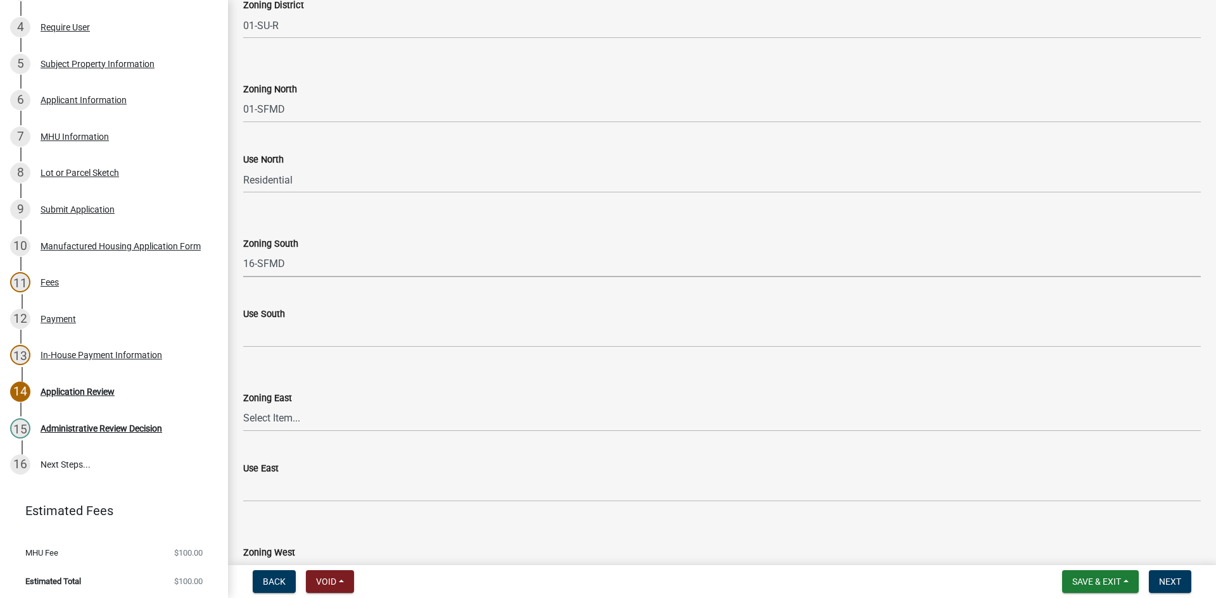
click at [303, 311] on div "Use South" at bounding box center [721, 313] width 957 height 15
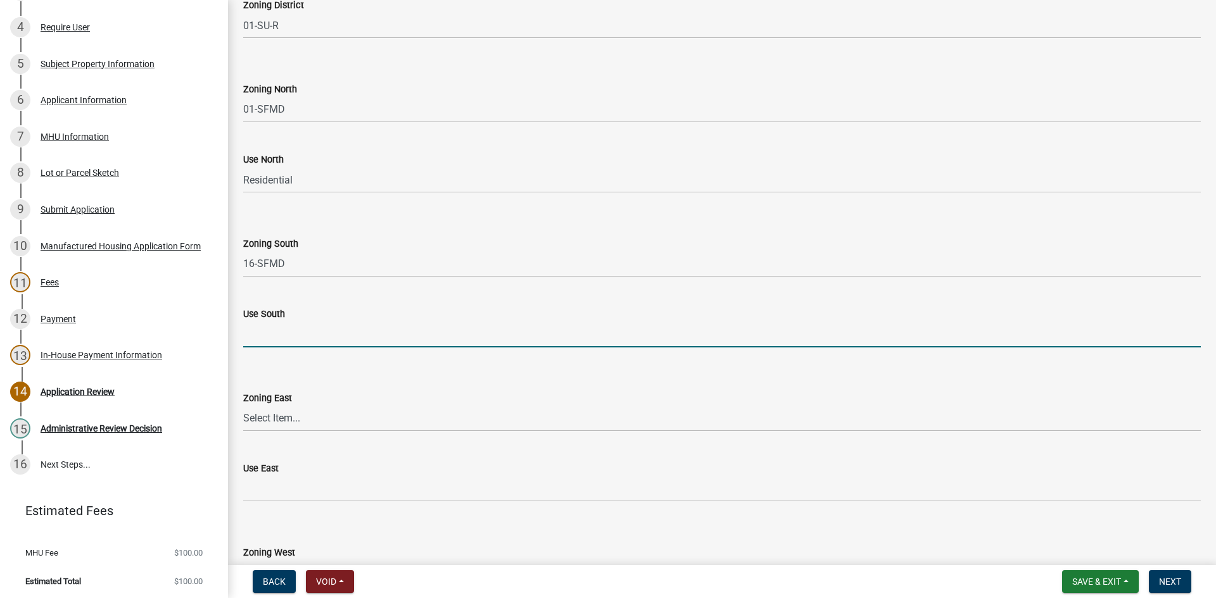
click at [308, 336] on input "Use South" at bounding box center [721, 335] width 957 height 26
type input "Residential"
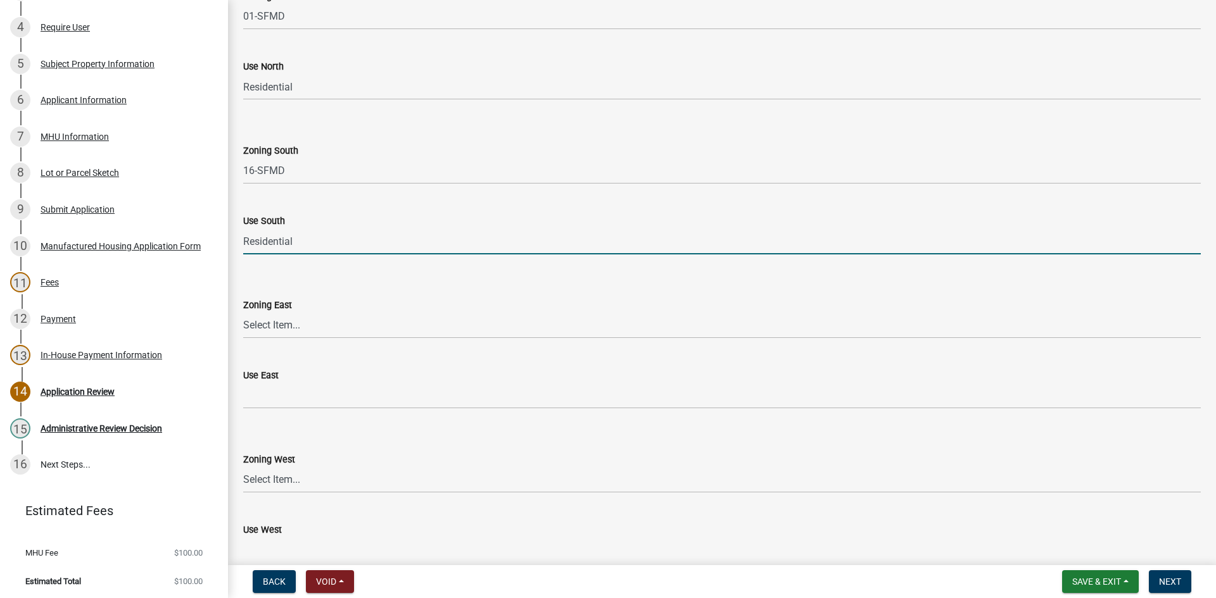
scroll to position [443, 0]
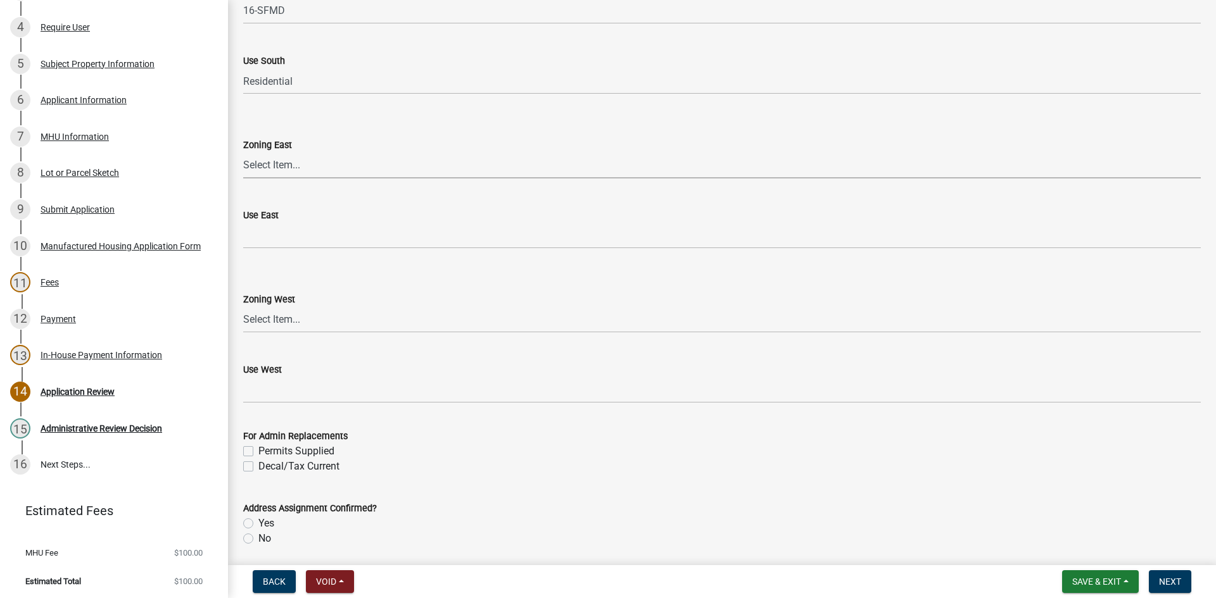
click at [289, 168] on select "Select Item... 01-AG 01-AGR 01-HC 01-HI 01-LC 01-LI 01-LR 01-SD-MH 01-SU-VL 01-…" at bounding box center [721, 166] width 957 height 26
click at [243, 153] on select "Select Item... 01-AG 01-AGR 01-HC 01-HI 01-LC 01-LI 01-LR 01-SD-MH 01-SU-VL 01-…" at bounding box center [721, 166] width 957 height 26
select select "fd82bd28-0679-4057-be8a-2f422aabe3cb"
click at [308, 303] on div "Zoning West" at bounding box center [721, 299] width 957 height 15
click at [298, 249] on wm-data-entity-input "Use East" at bounding box center [721, 224] width 957 height 69
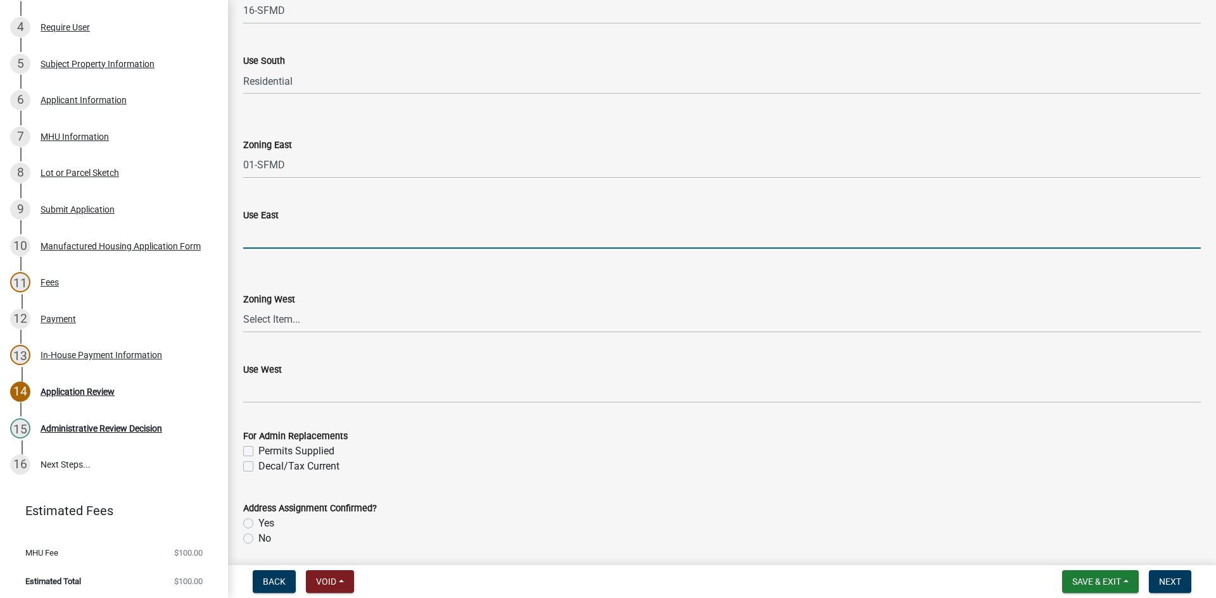
click at [298, 237] on input "Use East" at bounding box center [721, 236] width 957 height 26
type input "Residential"
click at [298, 335] on wm-data-entity-input "Zoning West Select Item... 01-AG 01-AGR 01-HC 01-HI 01-LC 01-LI 01-LR 01-SD-MH …" at bounding box center [721, 301] width 957 height 85
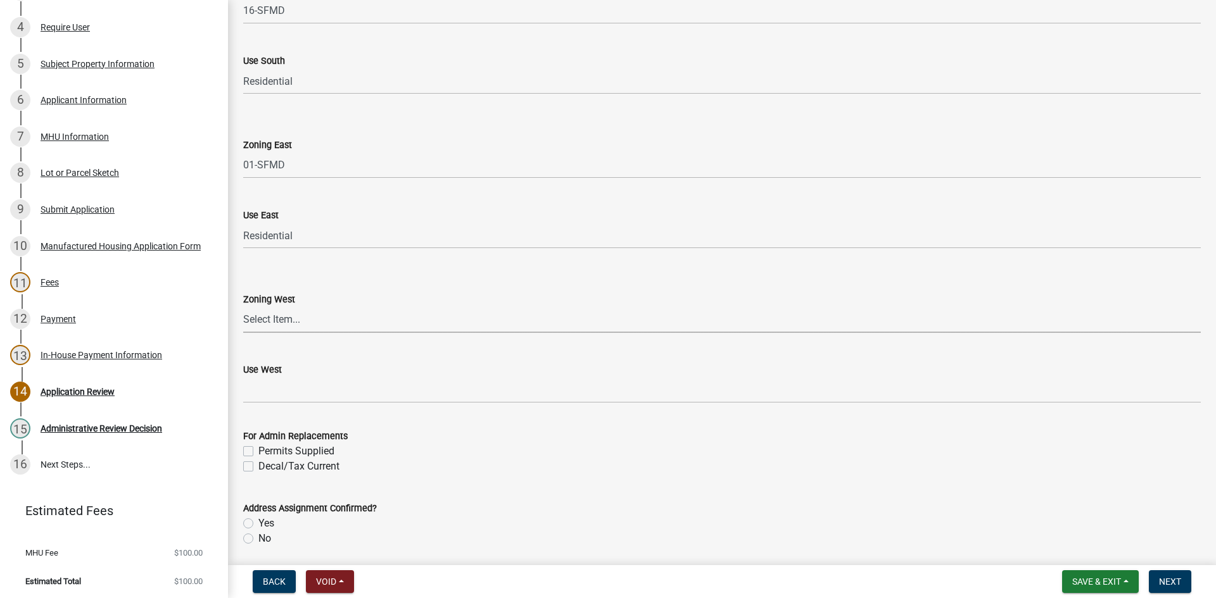
click at [301, 329] on select "Select Item... 01-AG 01-AGR 01-HC 01-HI 01-LC 01-LI 01-LR 01-SD-MH 01-SU-VL 01-…" at bounding box center [721, 320] width 957 height 26
click at [243, 307] on select "Select Item... 01-AG 01-AGR 01-HC 01-HI 01-LC 01-LI 01-LR 01-SD-MH 01-SU-VL 01-…" at bounding box center [721, 320] width 957 height 26
select select "fd82bd28-0679-4057-be8a-2f422aabe3cb"
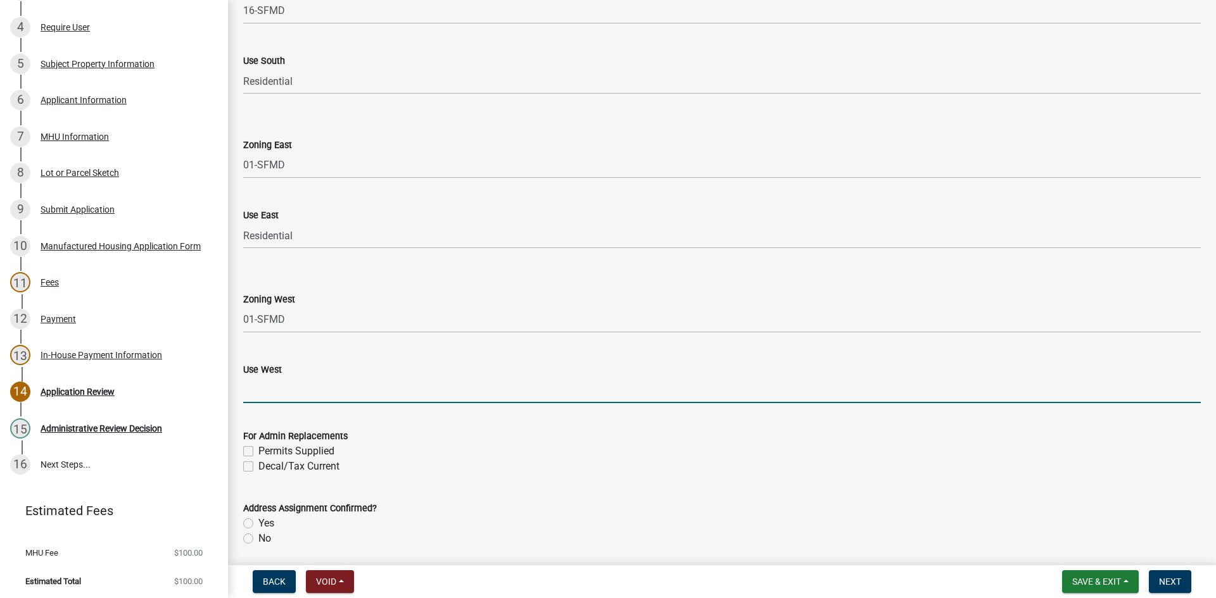
click at [339, 393] on input "Use West" at bounding box center [721, 390] width 957 height 26
type input "Residential"
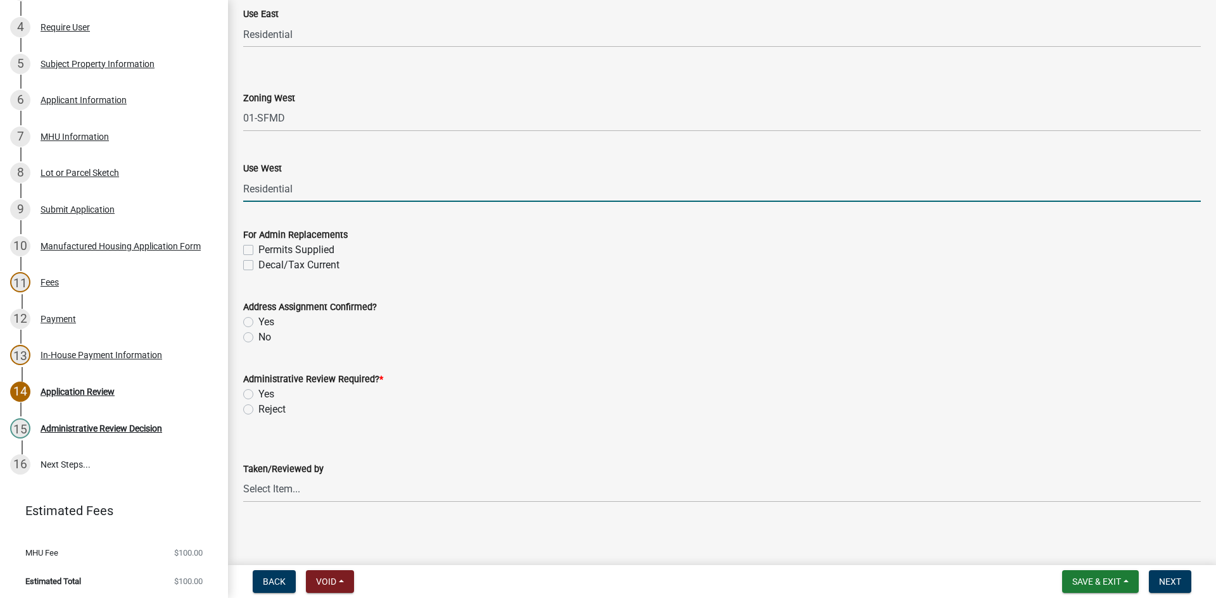
scroll to position [648, 0]
click at [258, 244] on label "Permits Supplied" at bounding box center [296, 246] width 76 height 15
click at [258, 244] on input "Permits Supplied" at bounding box center [262, 243] width 8 height 8
checkbox input "true"
checkbox input "false"
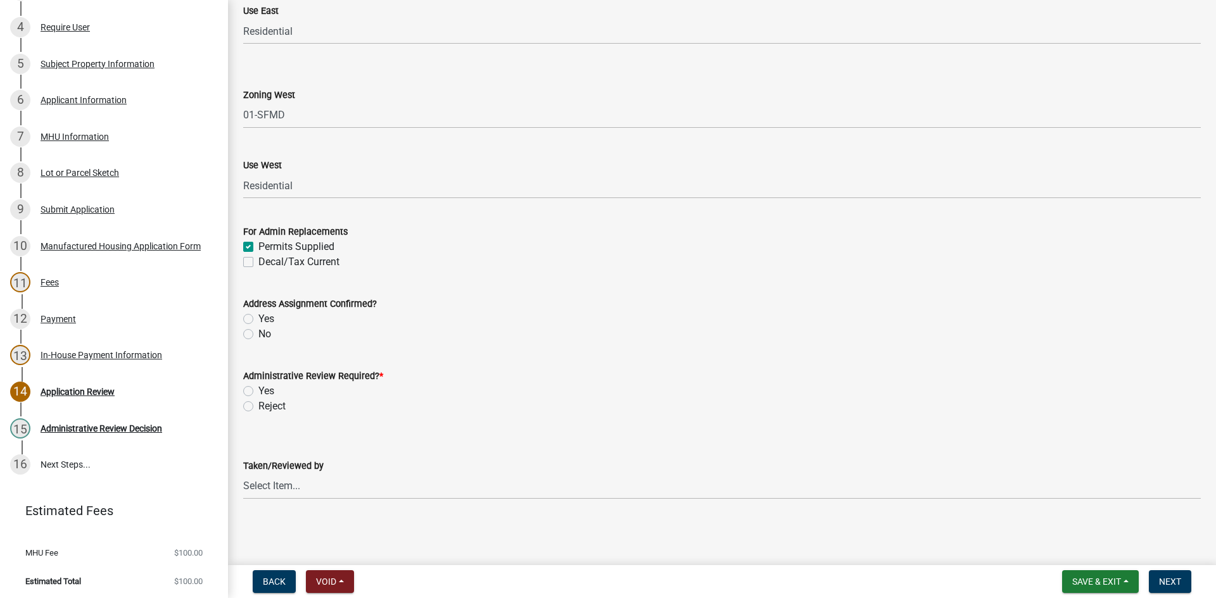
drag, startPoint x: 248, startPoint y: 317, endPoint x: 263, endPoint y: 360, distance: 44.8
click at [258, 316] on label "Yes" at bounding box center [266, 318] width 16 height 15
click at [258, 316] on input "Yes" at bounding box center [262, 315] width 8 height 8
radio input "true"
click at [258, 393] on label "Yes" at bounding box center [266, 391] width 16 height 15
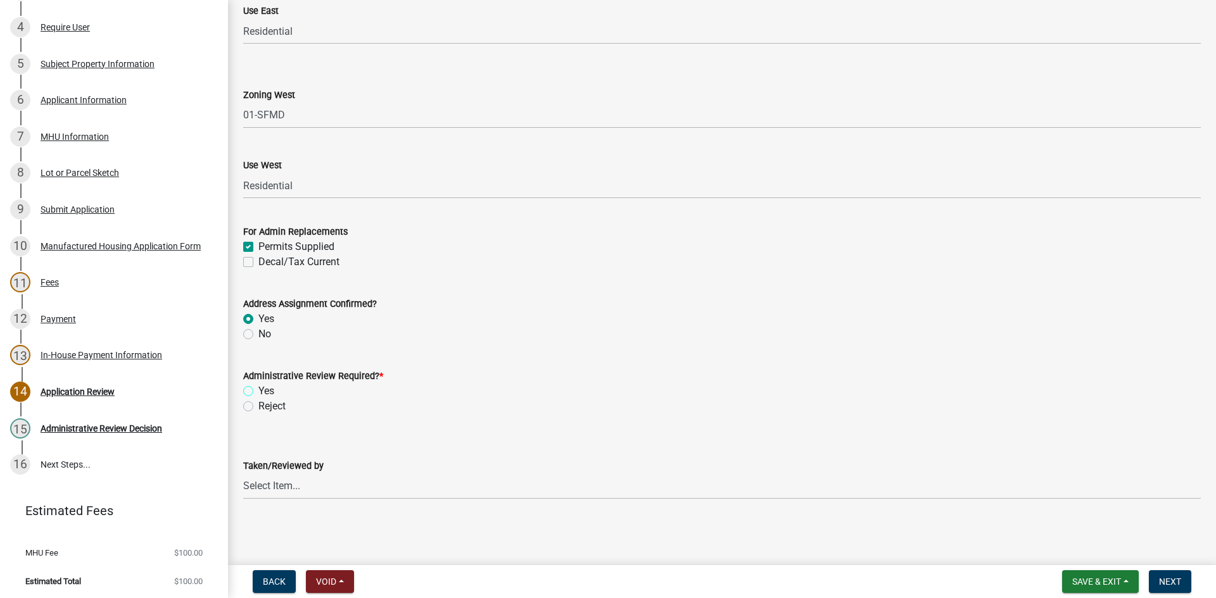
click at [258, 392] on input "Yes" at bounding box center [262, 388] width 8 height 8
radio input "true"
click at [321, 491] on select "Select Item... [PERSON_NAME] [PERSON_NAME] [PERSON_NAME] [PERSON_NAME]" at bounding box center [721, 487] width 957 height 26
click at [243, 474] on select "Select Item... [PERSON_NAME] [PERSON_NAME] [PERSON_NAME] [PERSON_NAME]" at bounding box center [721, 487] width 957 height 26
select select "0b76bba7-3d57-465a-8fd8-bdc110be1b33"
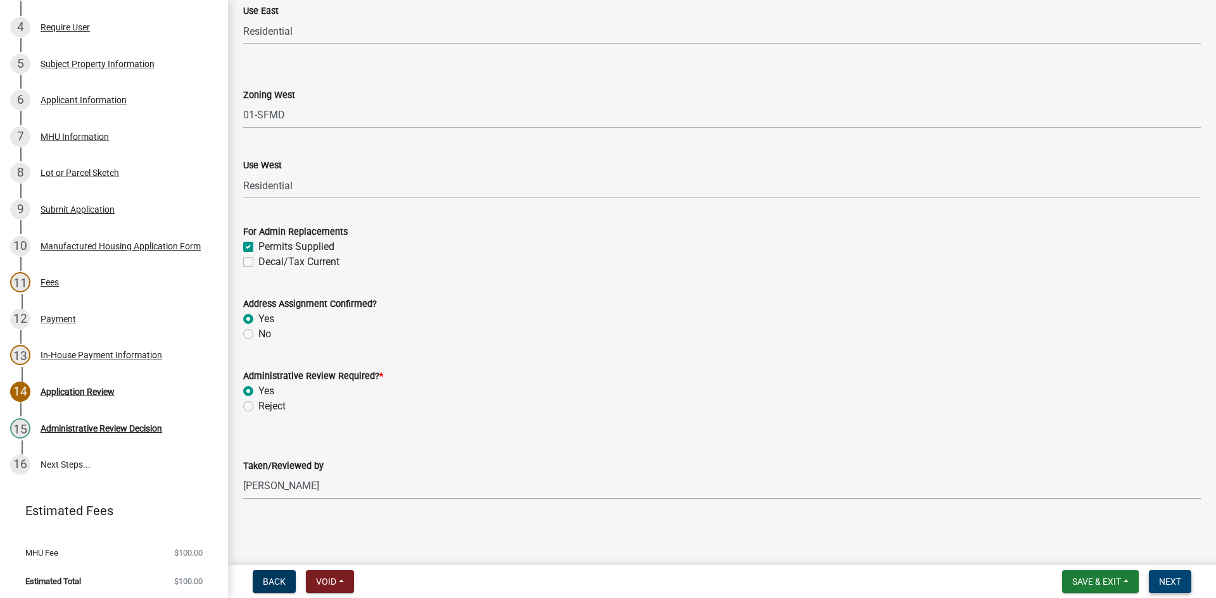
click at [1176, 578] on span "Next" at bounding box center [1170, 582] width 22 height 10
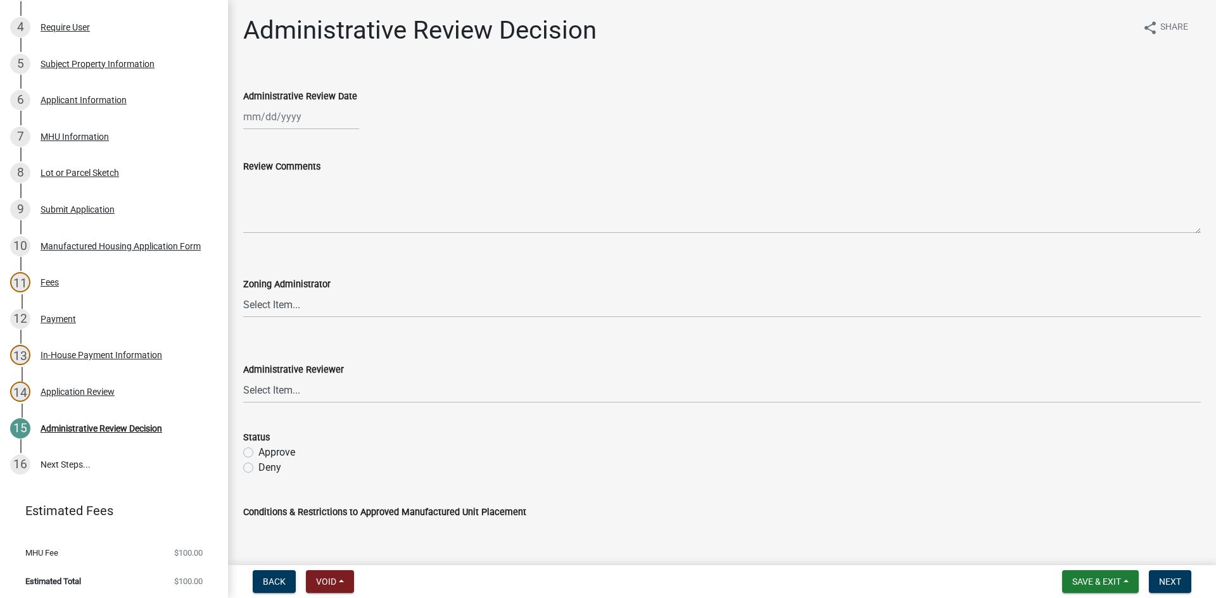
click at [284, 111] on div at bounding box center [301, 117] width 116 height 26
select select "9"
select select "2025"
click at [280, 236] on div "23" at bounding box center [276, 245] width 20 height 20
type input "[DATE]"
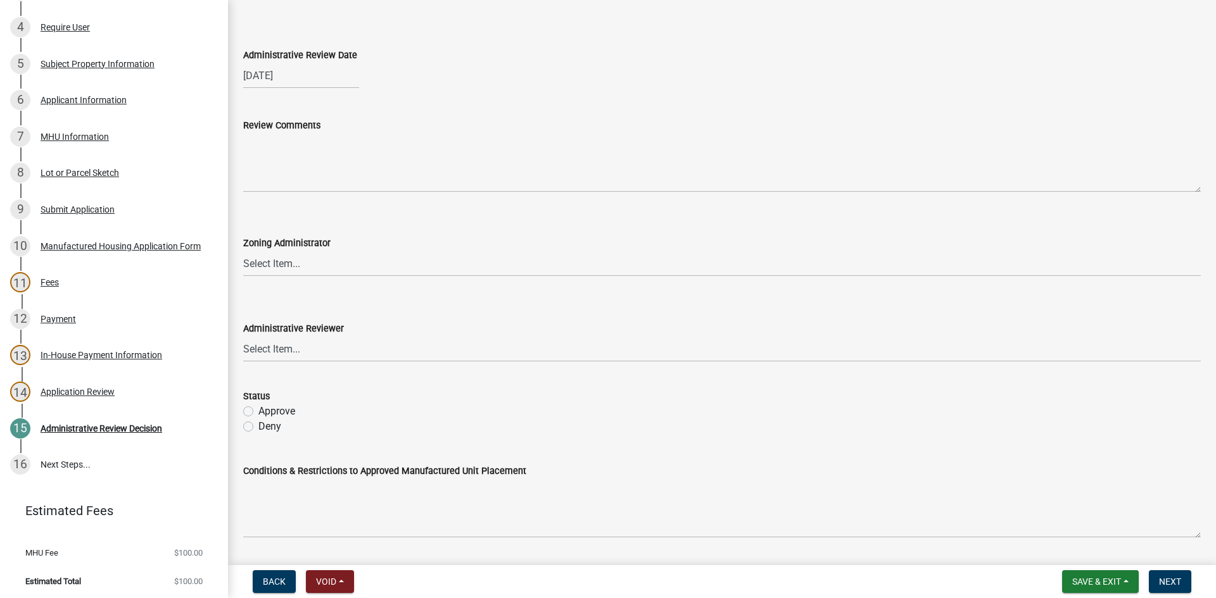
scroll to position [63, 0]
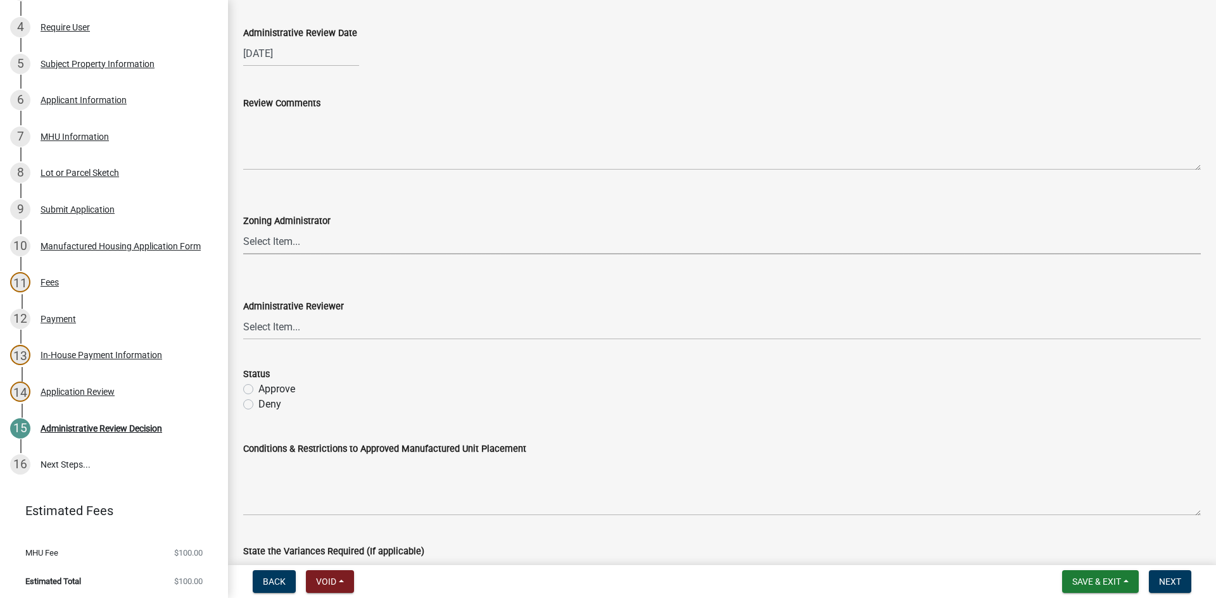
click at [290, 244] on select "Select Item... [PERSON_NAME] [PERSON_NAME] [PERSON_NAME] [PERSON_NAME]" at bounding box center [721, 242] width 957 height 26
click at [243, 229] on select "Select Item... [PERSON_NAME] [PERSON_NAME] [PERSON_NAME] [PERSON_NAME]" at bounding box center [721, 242] width 957 height 26
select select "0b76bba7-3d57-465a-8fd8-bdc110be1b33"
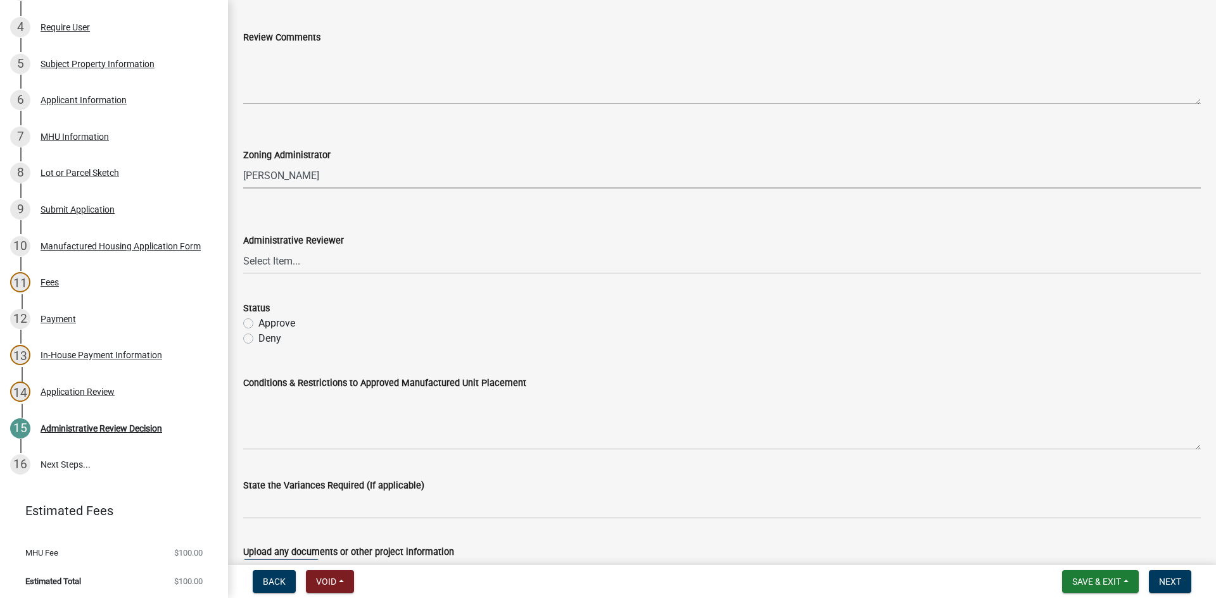
scroll to position [190, 0]
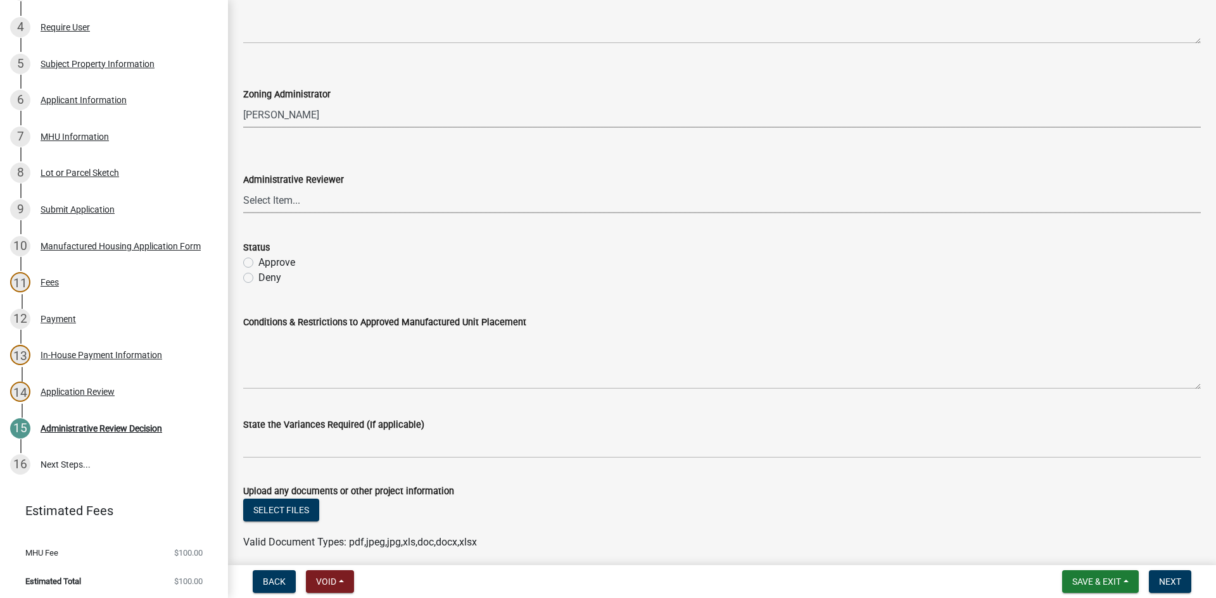
click at [288, 201] on select "Select Item... Planner Chief Inspector ([PERSON_NAME]) Engineer ([PERSON_NAME])" at bounding box center [721, 200] width 957 height 26
click at [243, 187] on select "Select Item... Planner Chief Inspector ([PERSON_NAME]) Engineer ([PERSON_NAME])" at bounding box center [721, 200] width 957 height 26
select select "fbacc902-045d-4097-8fe3-493a38a68d9e"
click at [253, 260] on div "Approve" at bounding box center [721, 262] width 957 height 15
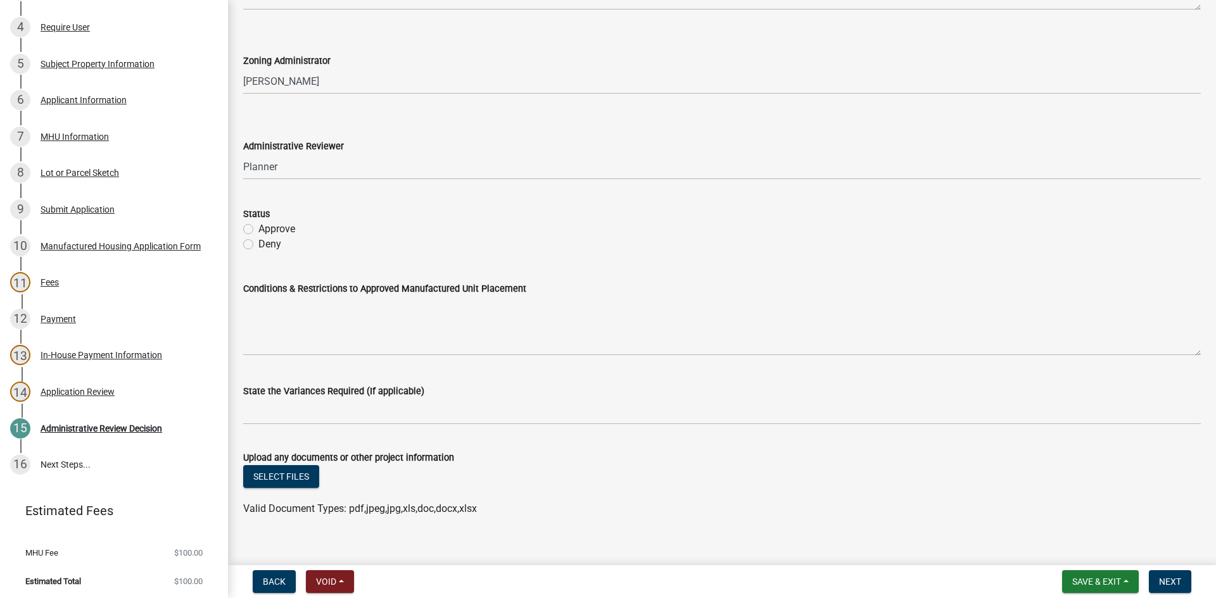
scroll to position [241, 0]
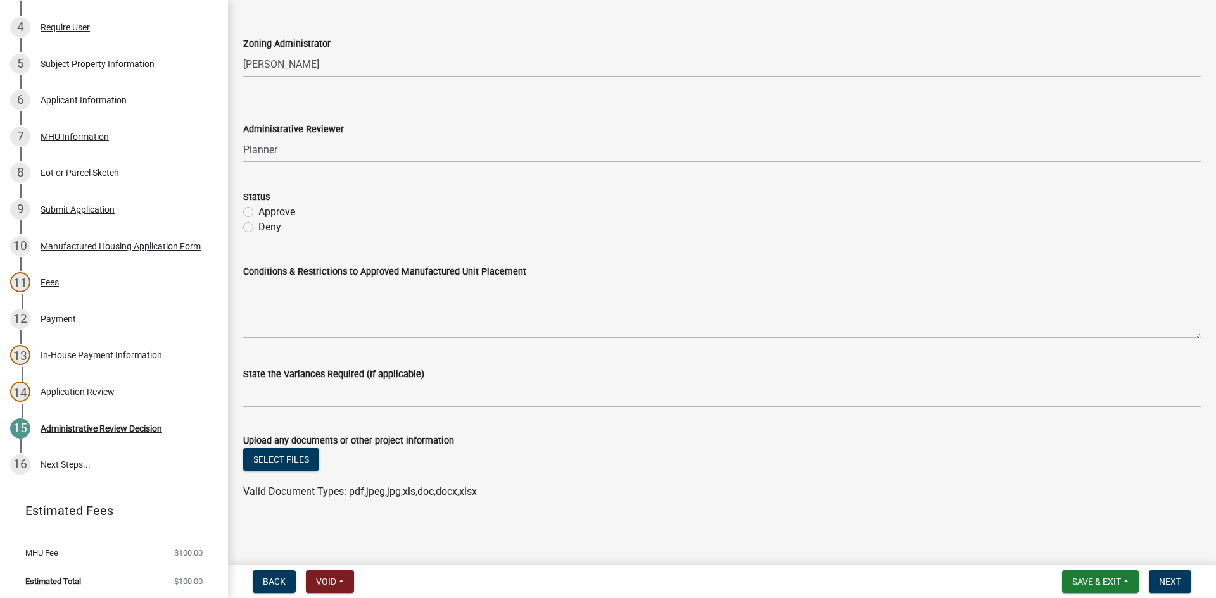
click at [258, 211] on label "Approve" at bounding box center [276, 211] width 37 height 15
click at [258, 211] on input "Approve" at bounding box center [262, 208] width 8 height 8
radio input "true"
click at [296, 462] on button "Select files" at bounding box center [281, 459] width 76 height 23
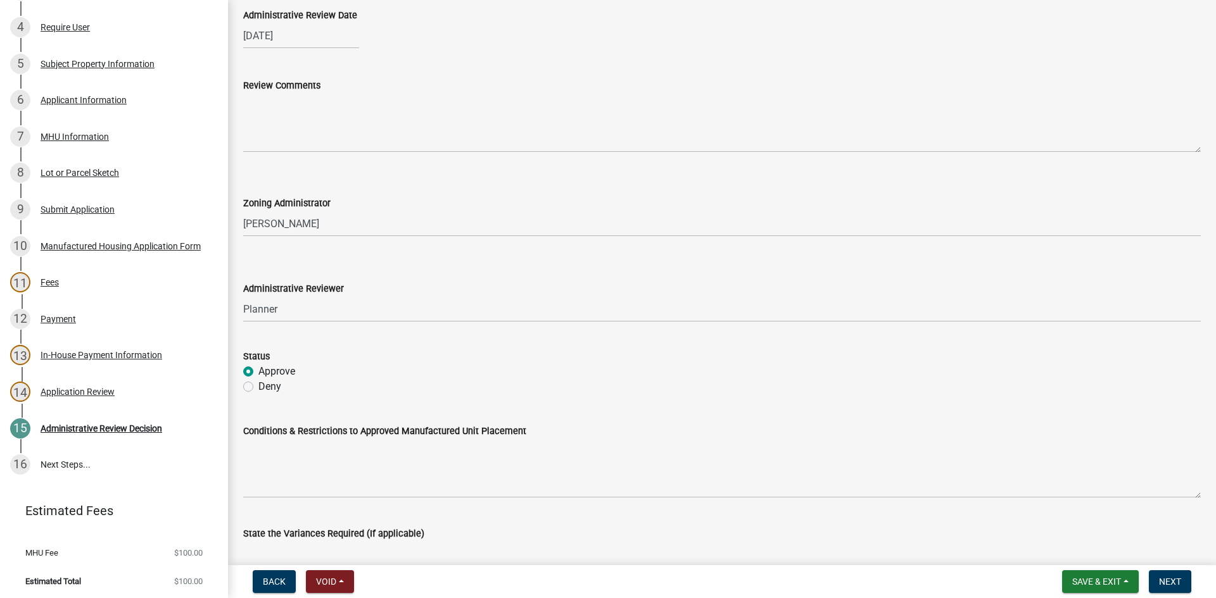
scroll to position [287, 0]
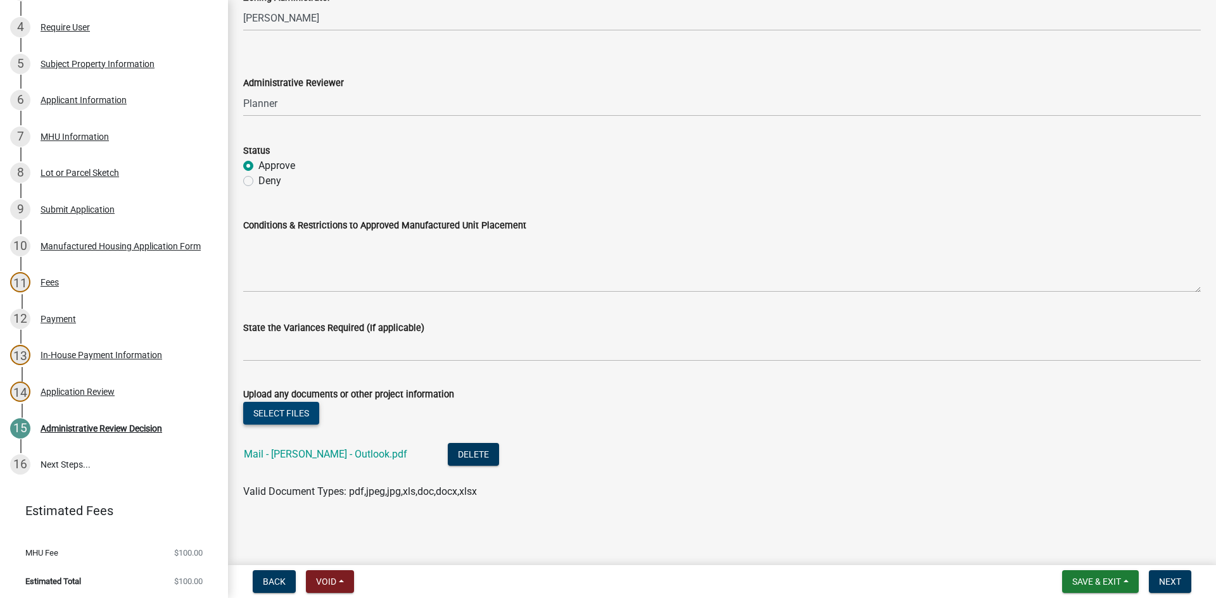
click at [306, 416] on button "Select files" at bounding box center [281, 413] width 76 height 23
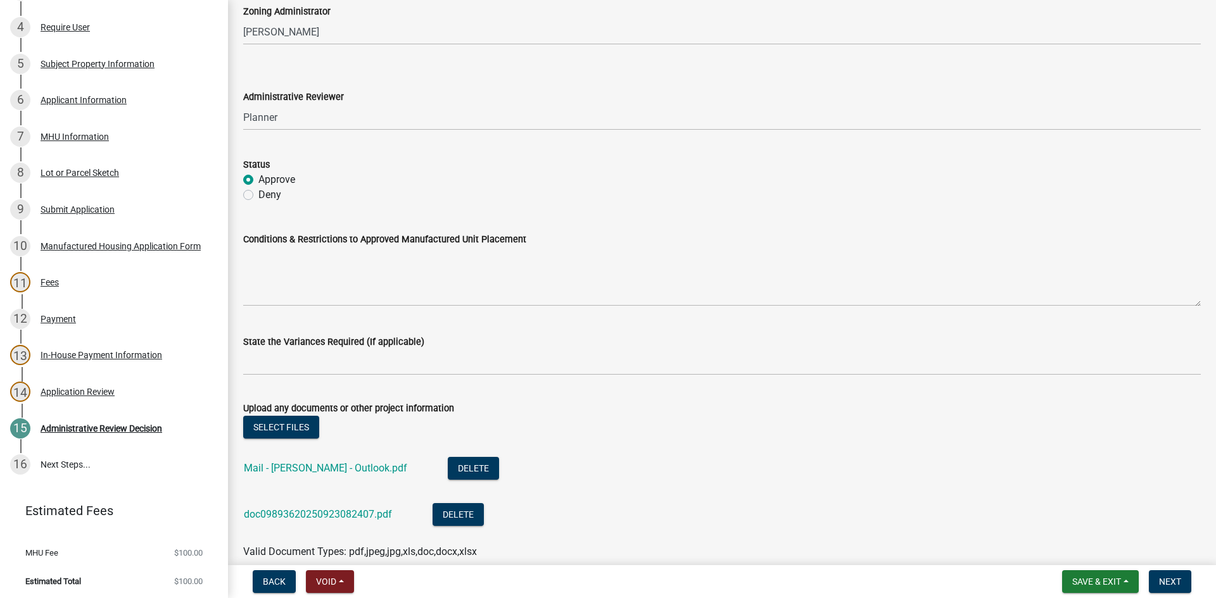
scroll to position [333, 0]
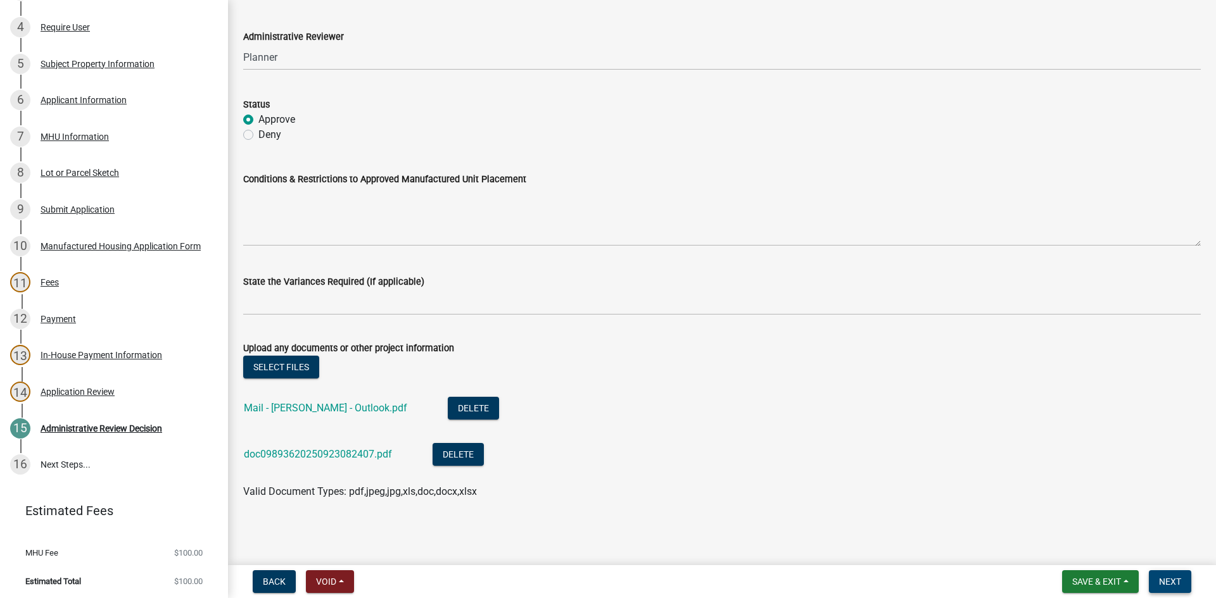
click at [1169, 587] on span "Next" at bounding box center [1170, 582] width 22 height 10
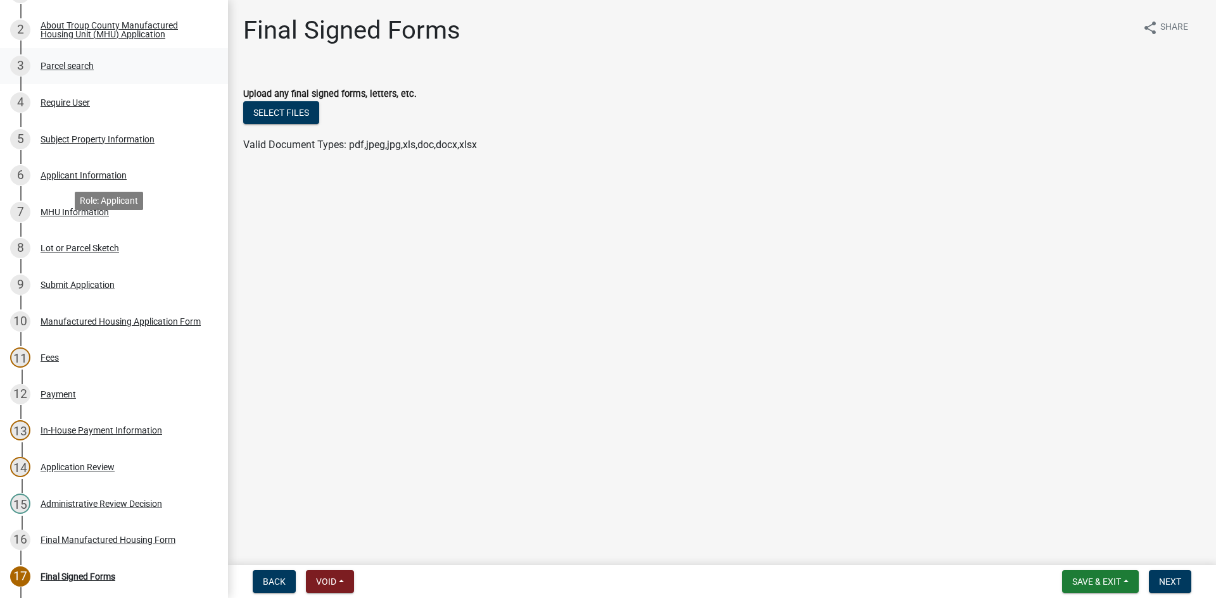
scroll to position [106, 0]
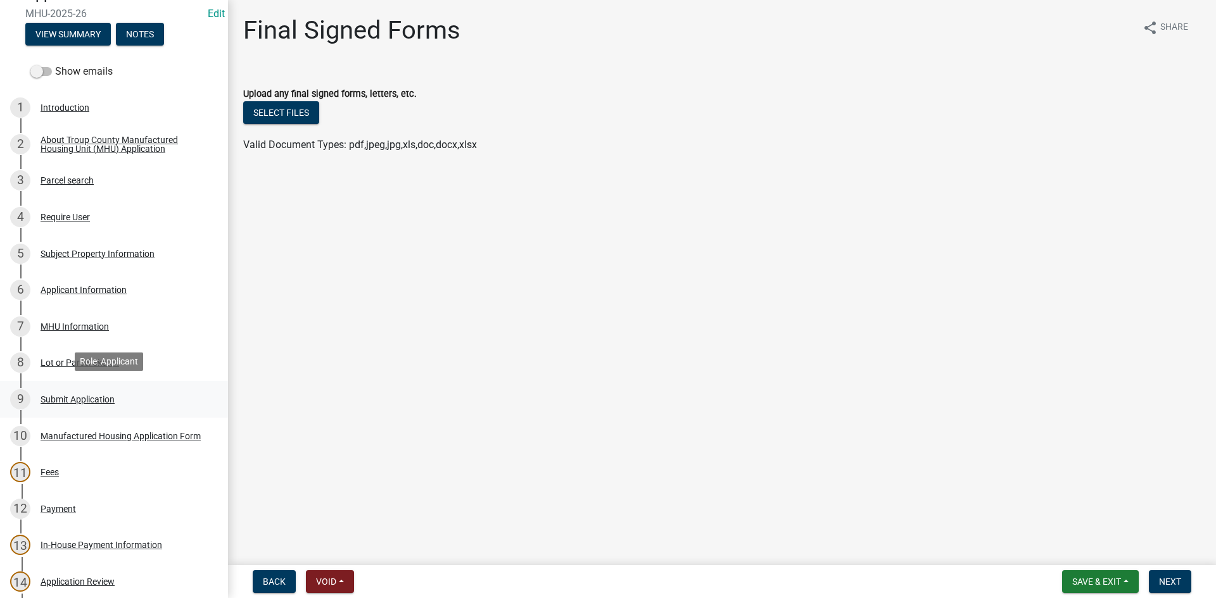
click at [110, 395] on div "Submit Application" at bounding box center [78, 399] width 74 height 9
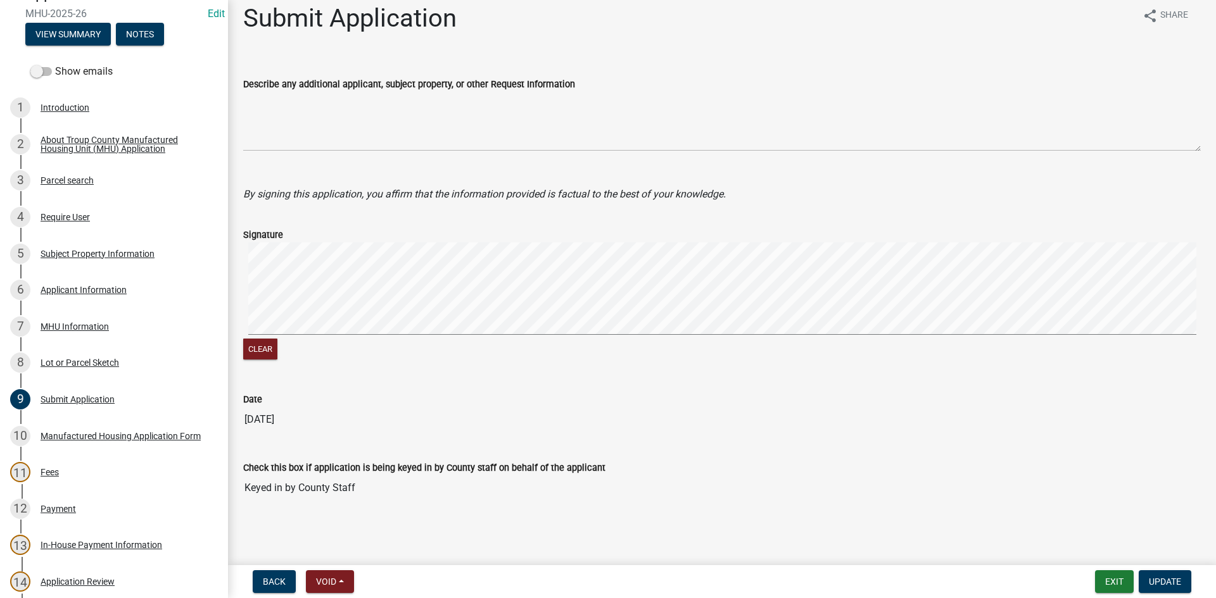
scroll to position [0, 0]
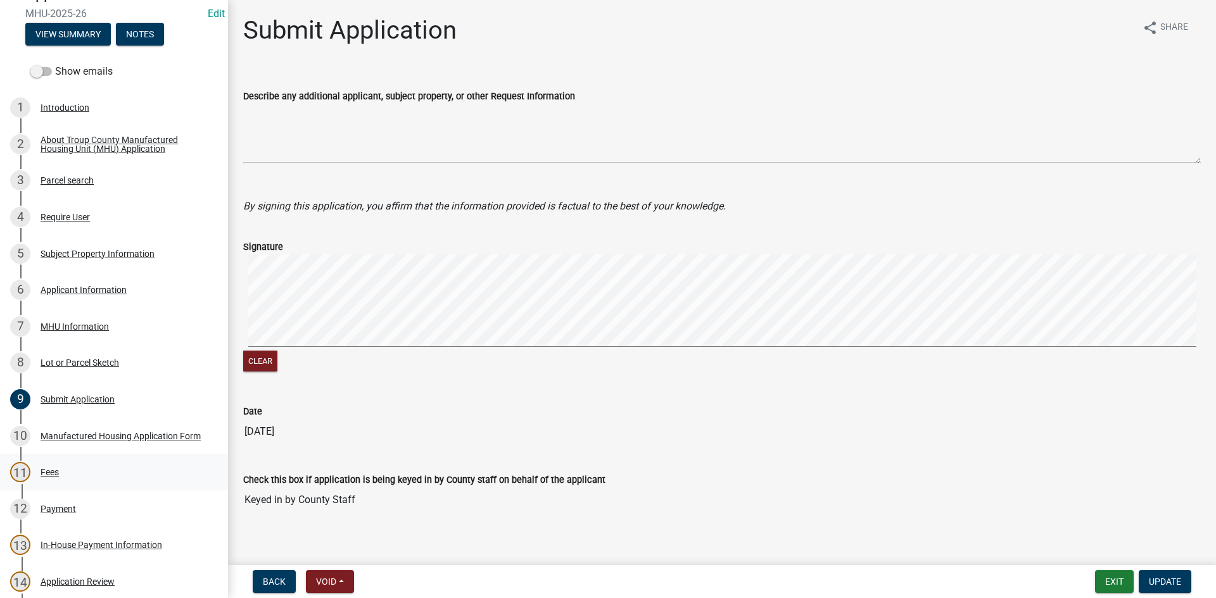
click at [116, 468] on div "11 Fees" at bounding box center [109, 472] width 198 height 20
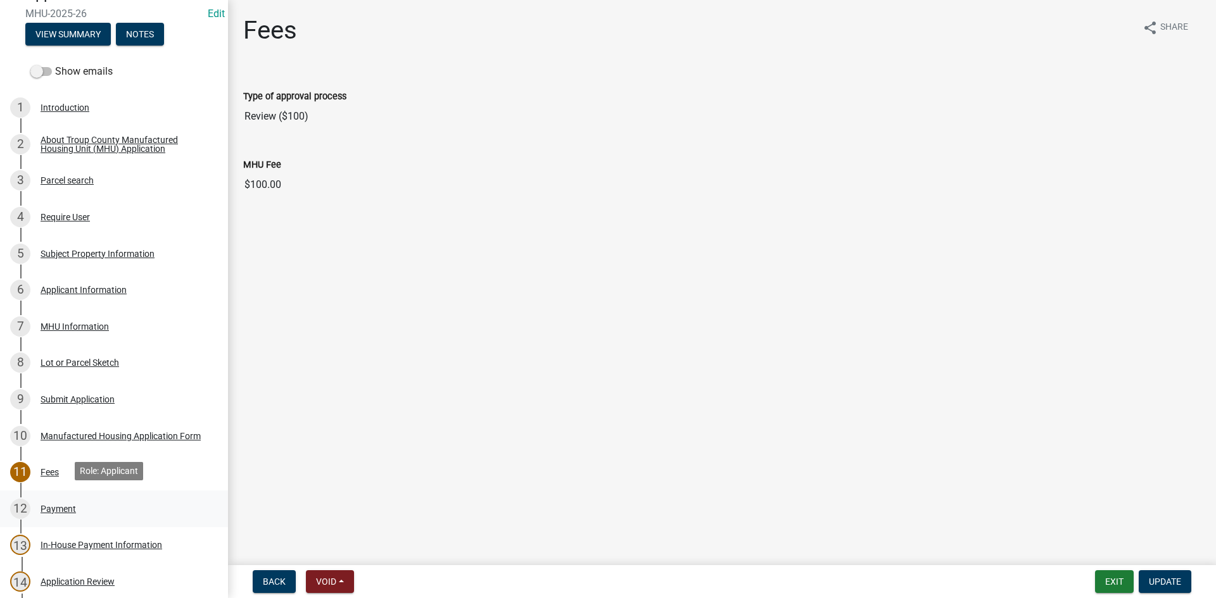
click at [110, 499] on div "12 Payment" at bounding box center [109, 509] width 198 height 20
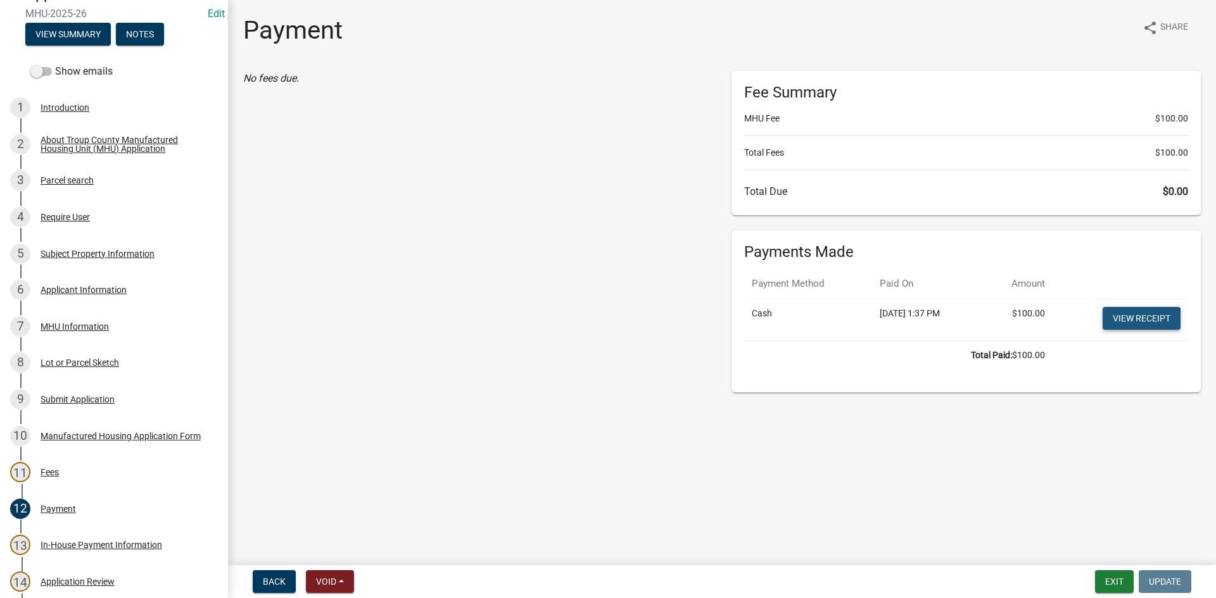
click at [1116, 316] on link "View receipt" at bounding box center [1141, 318] width 78 height 23
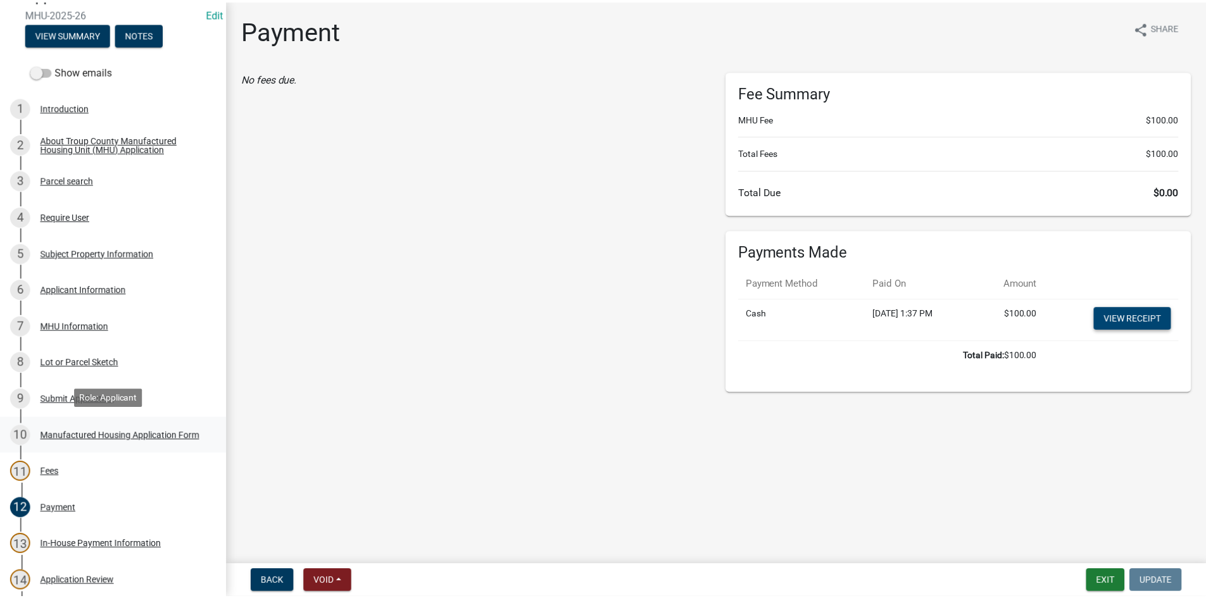
scroll to position [369, 0]
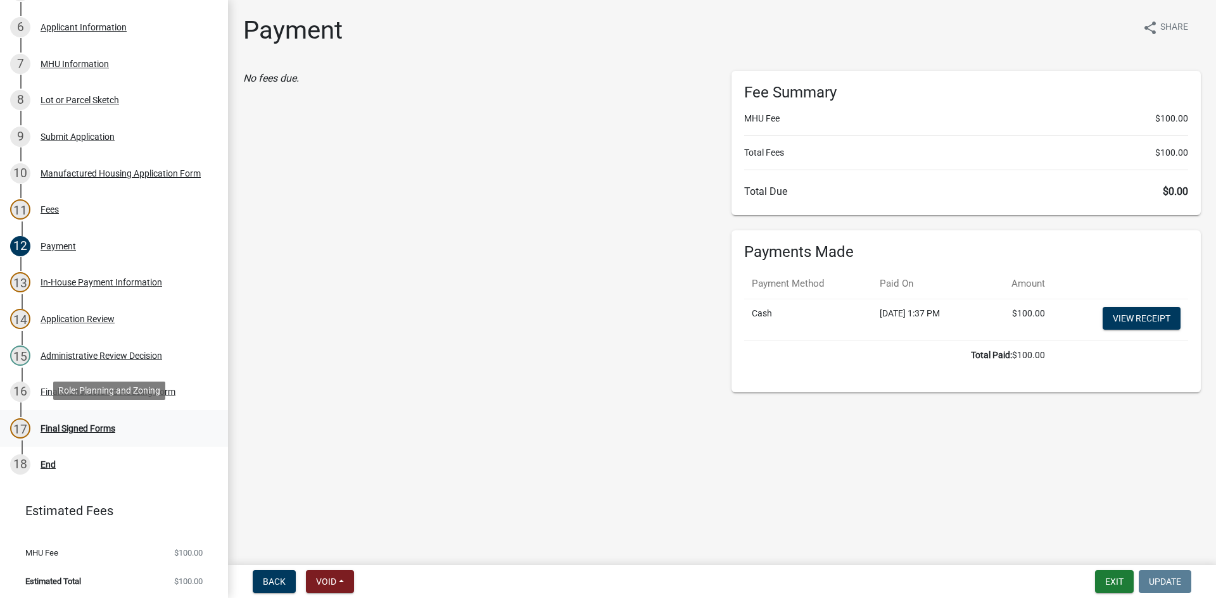
click at [146, 428] on div "17 Final Signed Forms" at bounding box center [109, 428] width 198 height 20
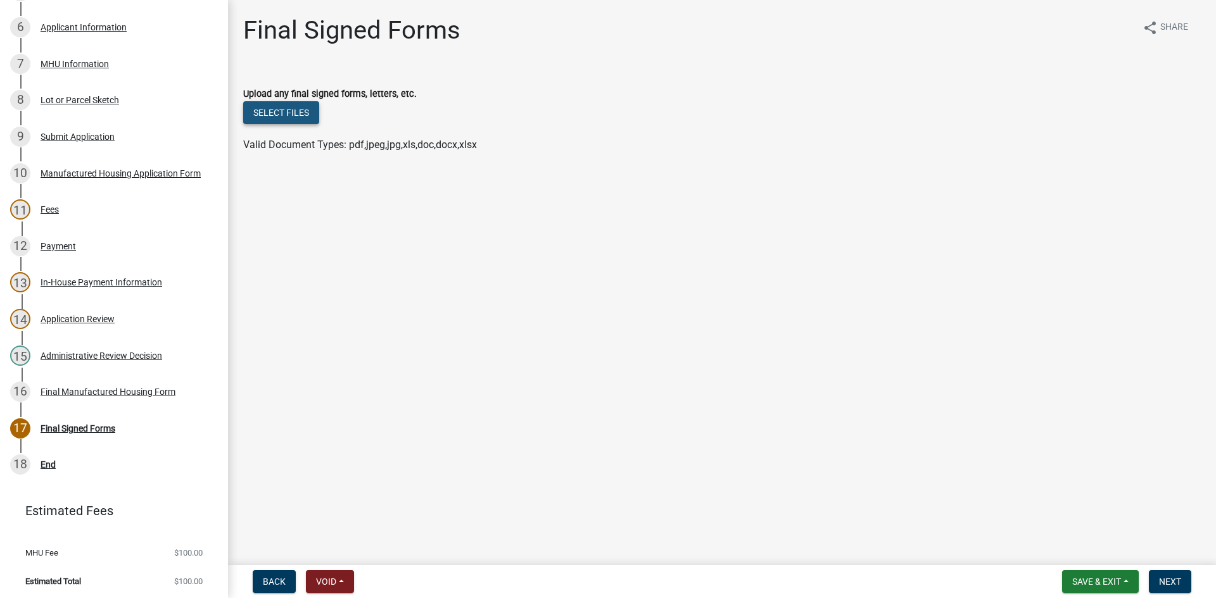
drag, startPoint x: 313, startPoint y: 117, endPoint x: 281, endPoint y: 87, distance: 43.9
click at [282, 87] on form "Upload any final signed forms, letters, etc. Select files Valid Document Types:…" at bounding box center [721, 112] width 957 height 82
click at [282, 106] on button "Select files" at bounding box center [281, 112] width 76 height 23
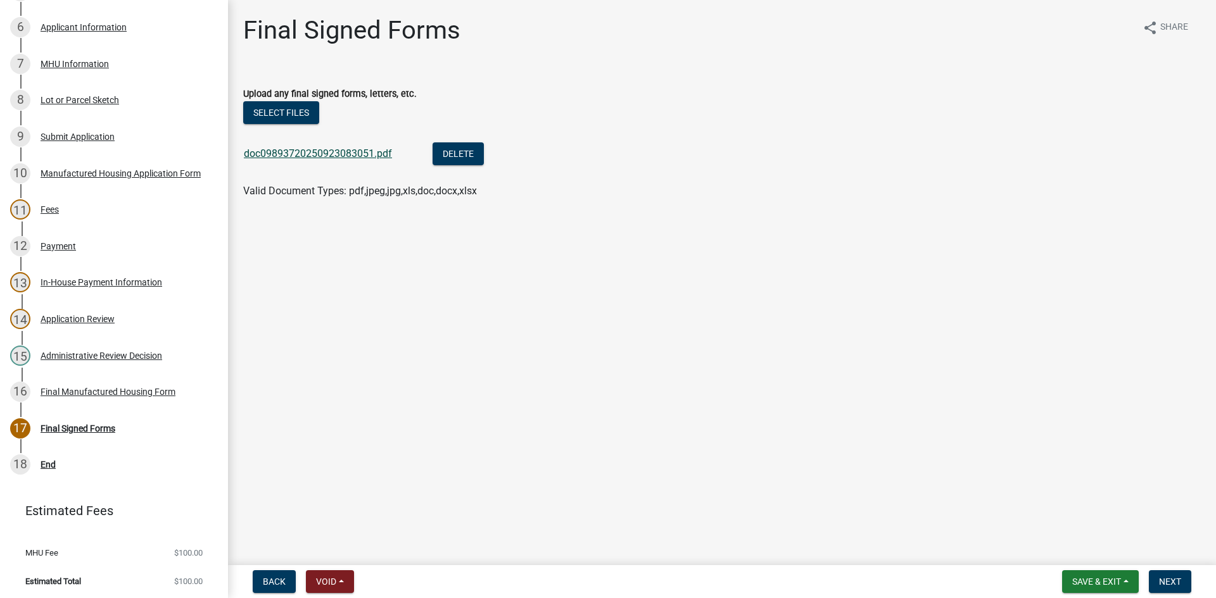
click at [309, 151] on link "doc09893720250923083051.pdf" at bounding box center [318, 154] width 148 height 12
click at [1163, 579] on span "Next" at bounding box center [1170, 582] width 22 height 10
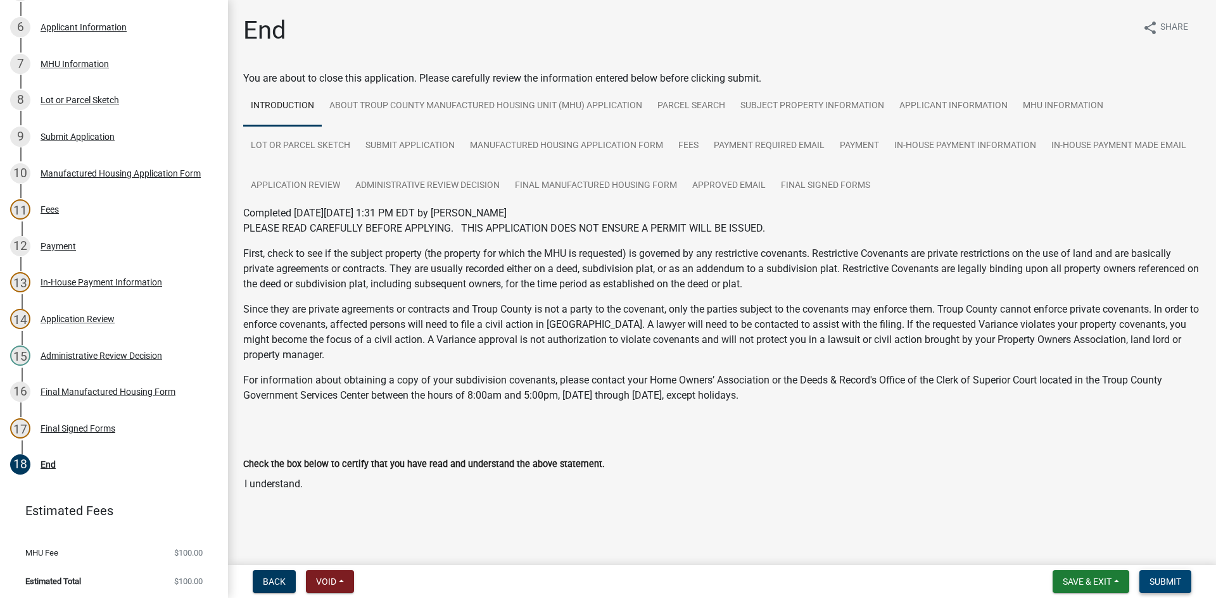
click at [1173, 587] on span "Submit" at bounding box center [1165, 582] width 32 height 10
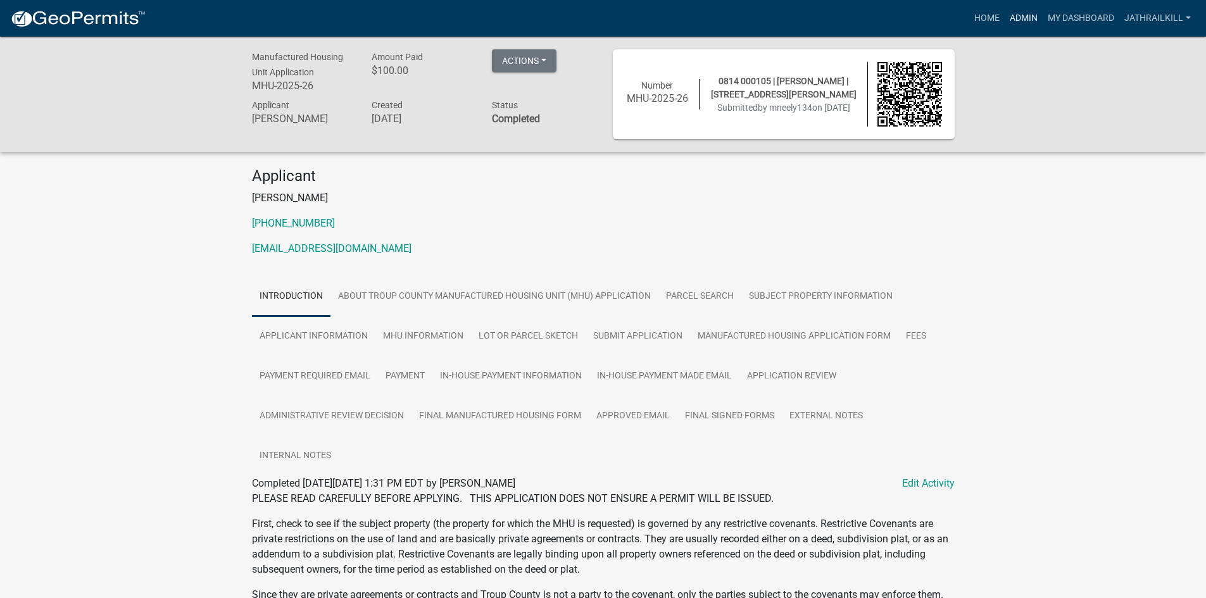
click at [1026, 19] on link "Admin" at bounding box center [1024, 18] width 38 height 24
